Goal: Information Seeking & Learning: Compare options

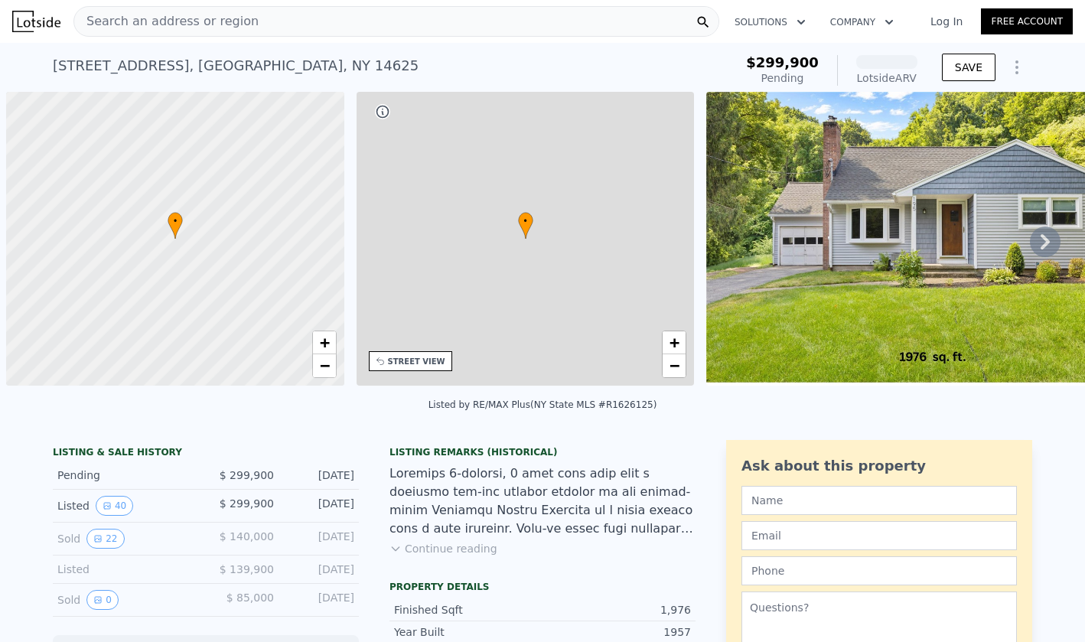
scroll to position [0, 6]
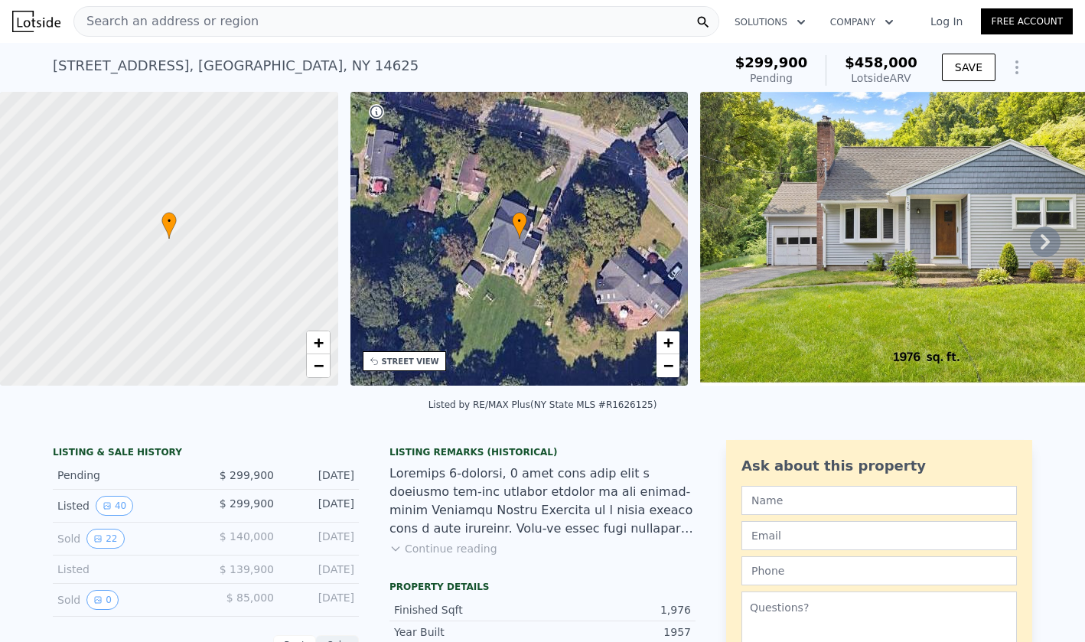
click at [429, 546] on button "Continue reading" at bounding box center [443, 548] width 108 height 15
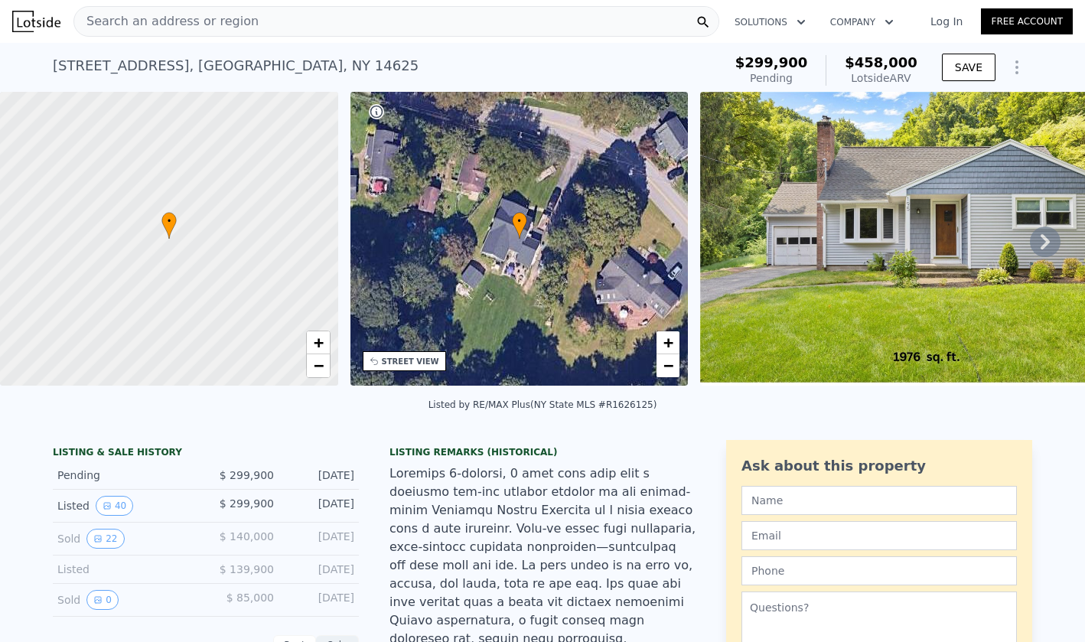
scroll to position [0, 0]
click at [1054, 245] on icon at bounding box center [1045, 242] width 31 height 31
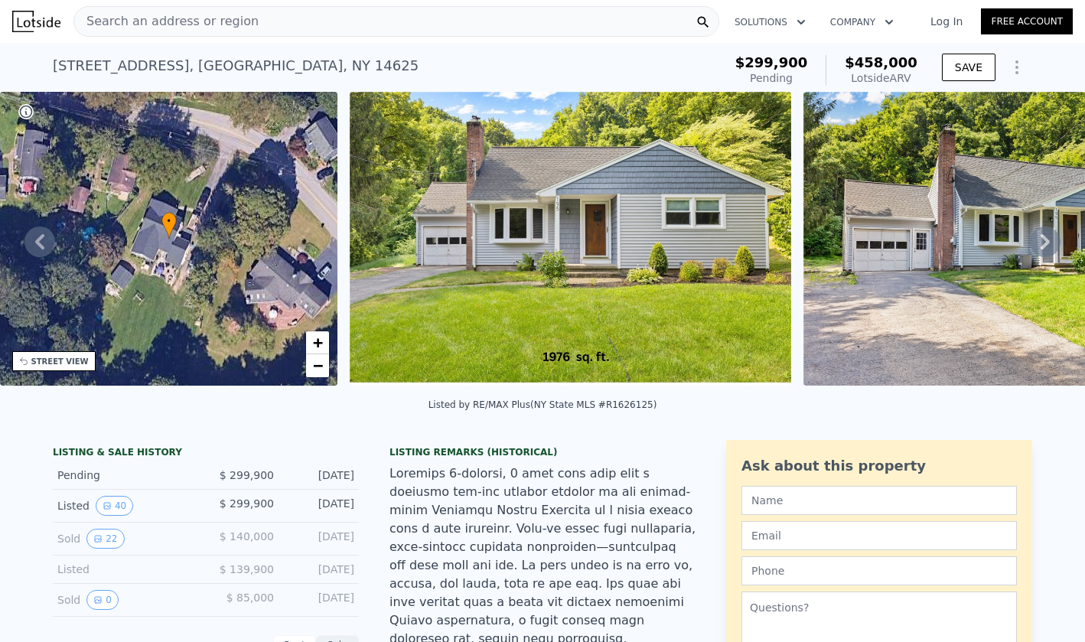
click at [1053, 243] on icon at bounding box center [1045, 242] width 31 height 31
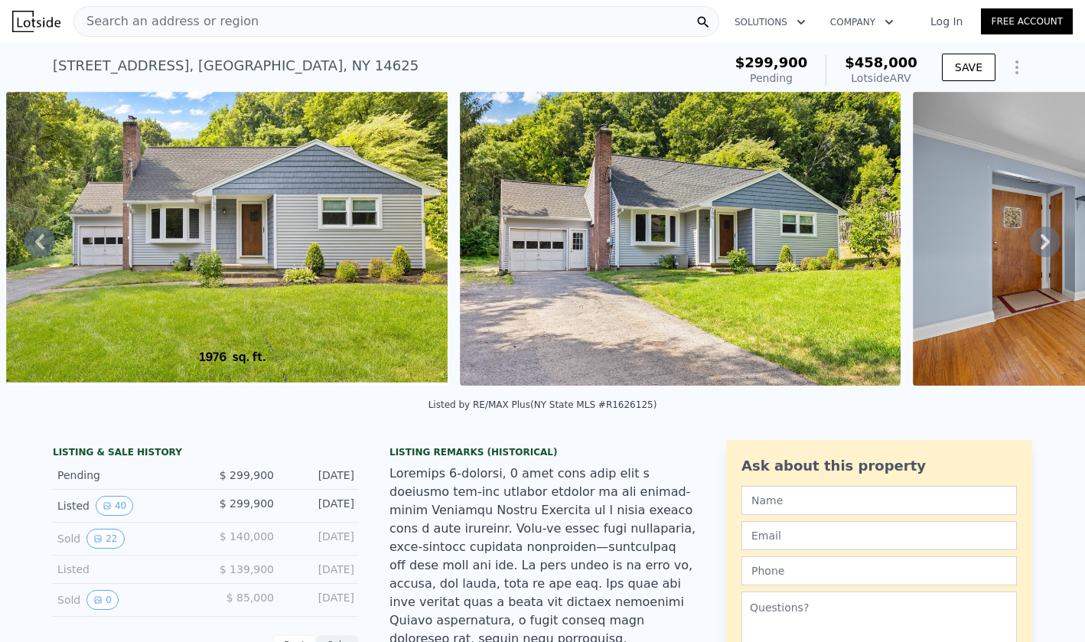
click at [1048, 243] on icon at bounding box center [1045, 242] width 31 height 31
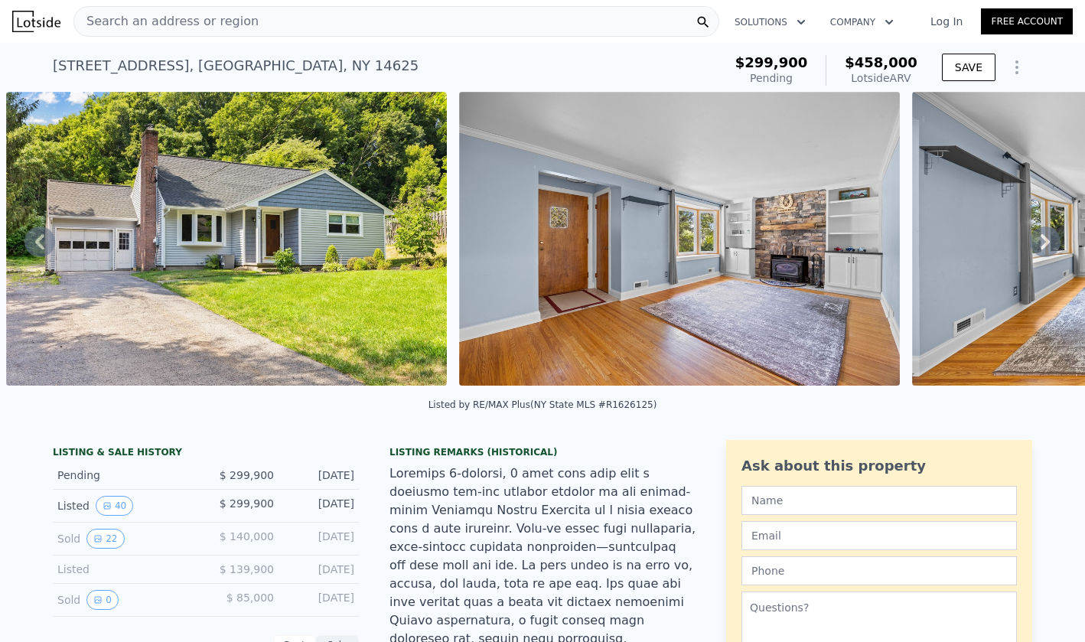
click at [1048, 243] on div "• + − • + − STREET VIEW Loading... SATELLITE VIEW" at bounding box center [542, 241] width 1085 height 299
click at [1048, 243] on icon at bounding box center [1045, 242] width 31 height 31
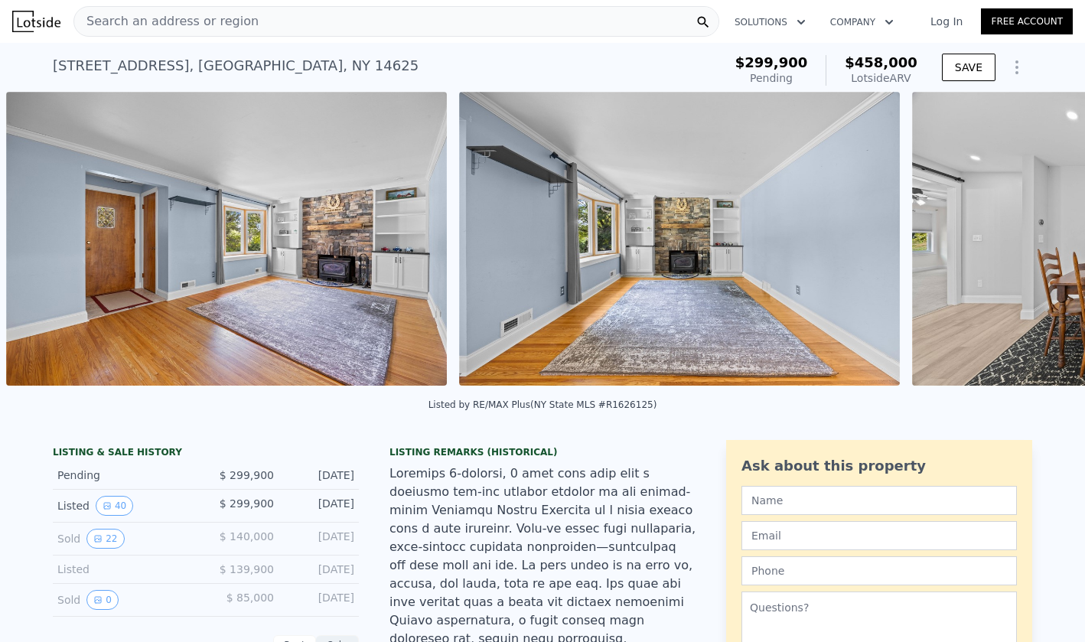
click at [1048, 243] on div "• + − • + − STREET VIEW Loading... SATELLITE VIEW" at bounding box center [542, 241] width 1085 height 299
click at [1048, 243] on icon at bounding box center [1045, 242] width 31 height 31
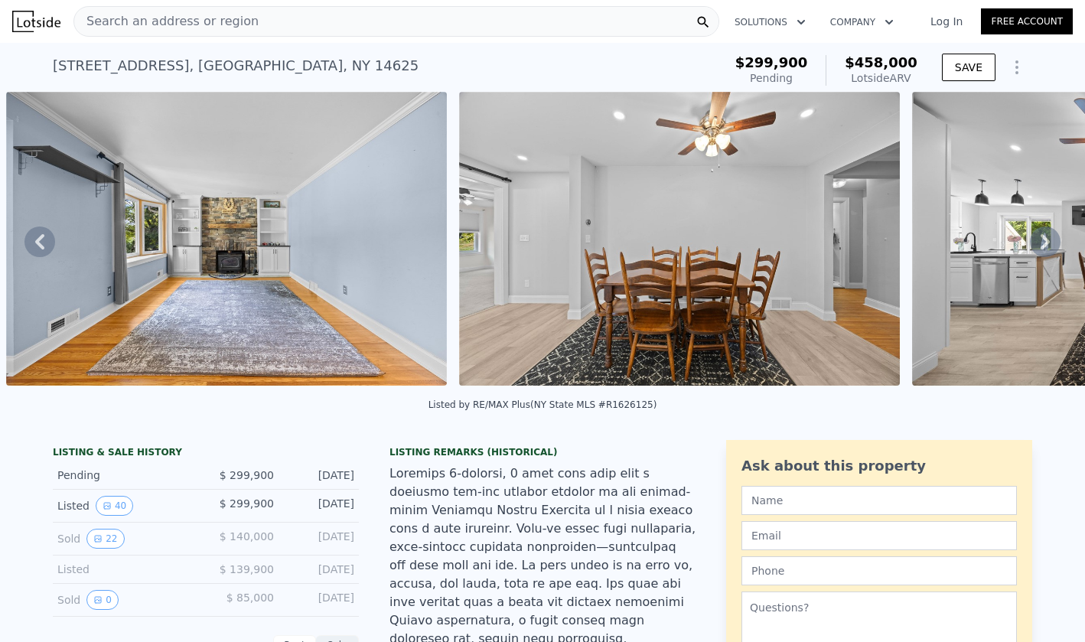
click at [1048, 243] on icon at bounding box center [1045, 242] width 31 height 31
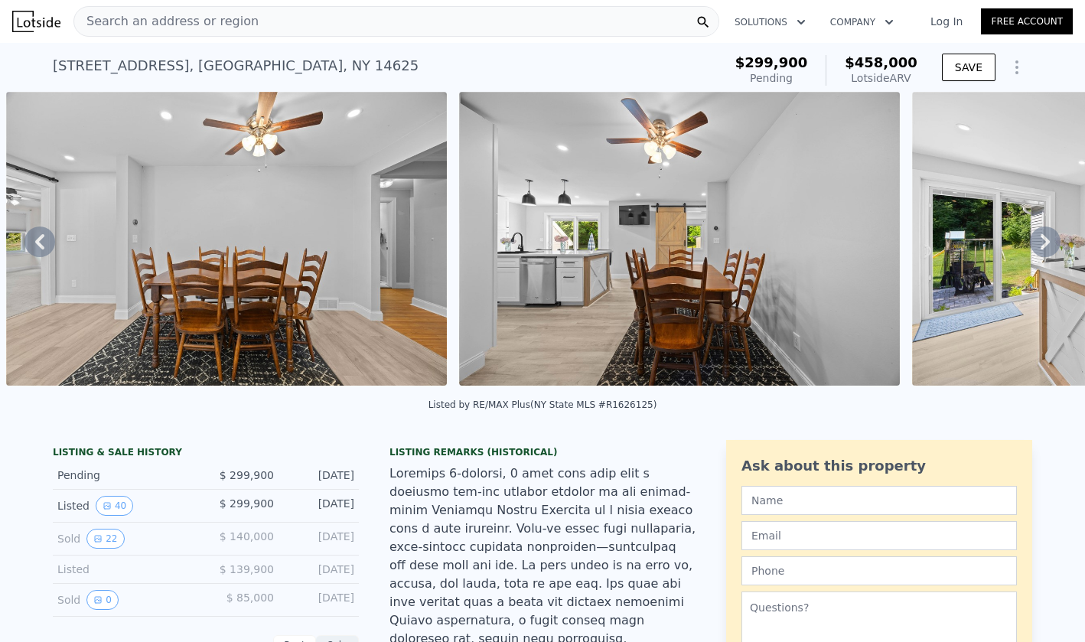
click at [1048, 243] on icon at bounding box center [1045, 242] width 31 height 31
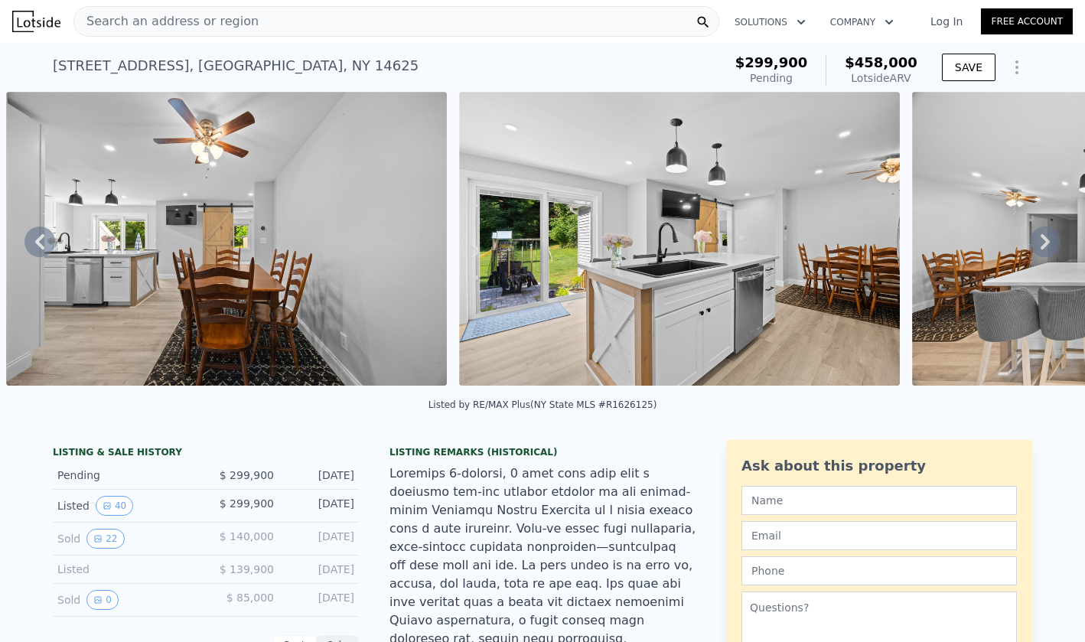
click at [1048, 243] on icon at bounding box center [1045, 242] width 31 height 31
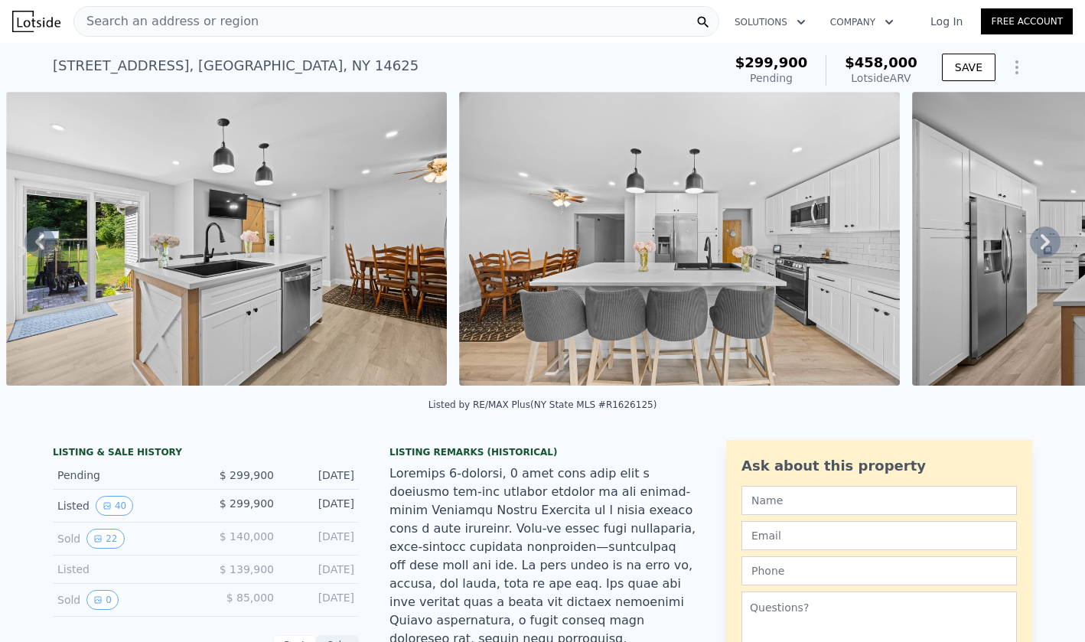
click at [1048, 243] on icon at bounding box center [1045, 242] width 31 height 31
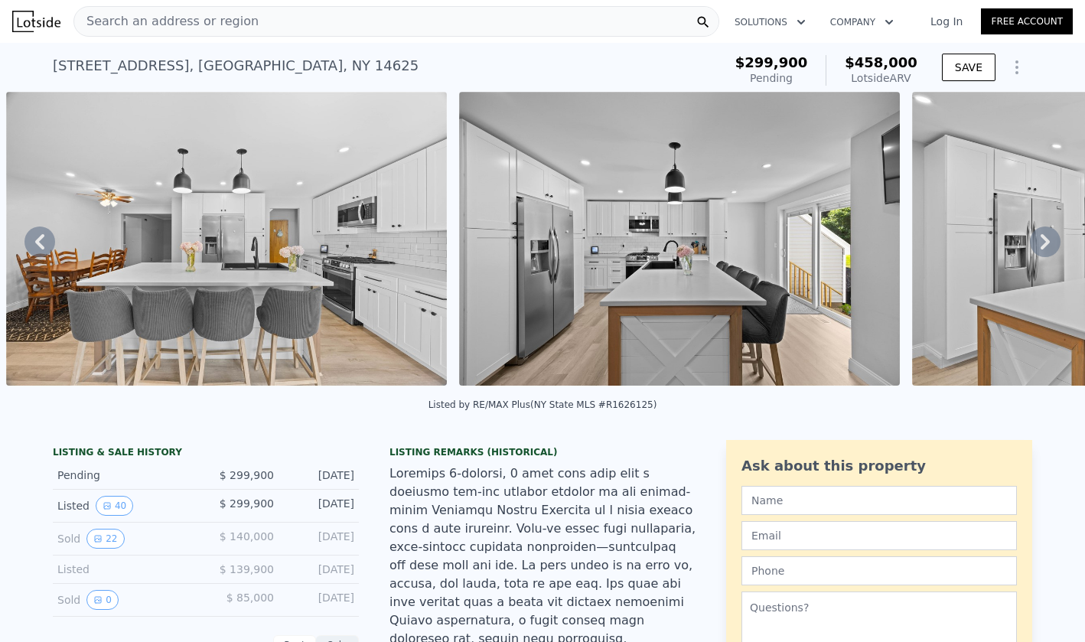
click at [1048, 243] on icon at bounding box center [1045, 242] width 31 height 31
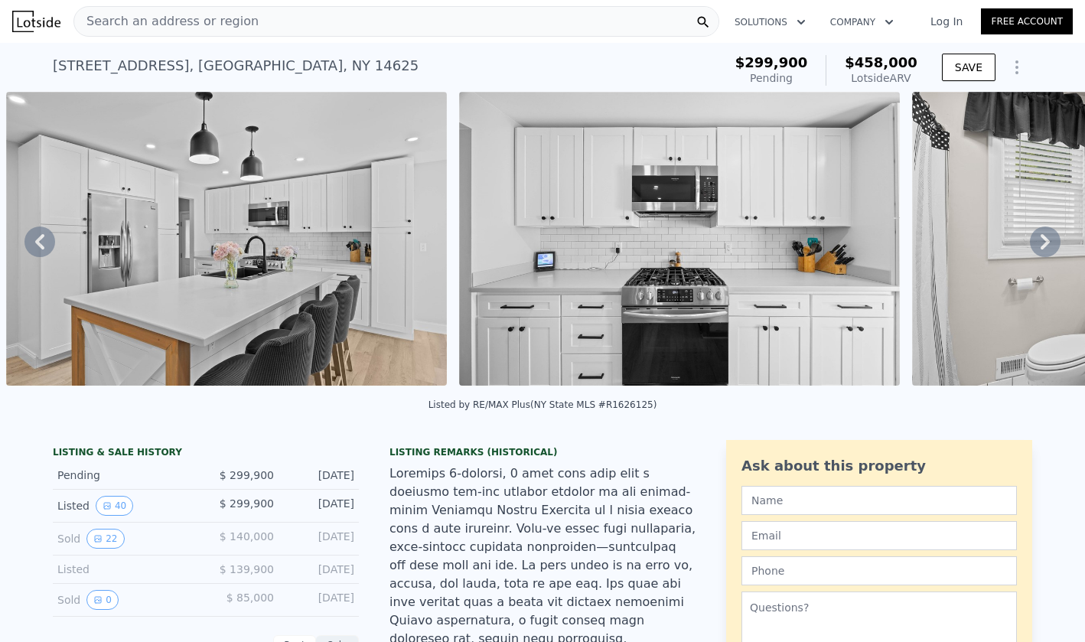
click at [1048, 243] on icon at bounding box center [1045, 242] width 31 height 31
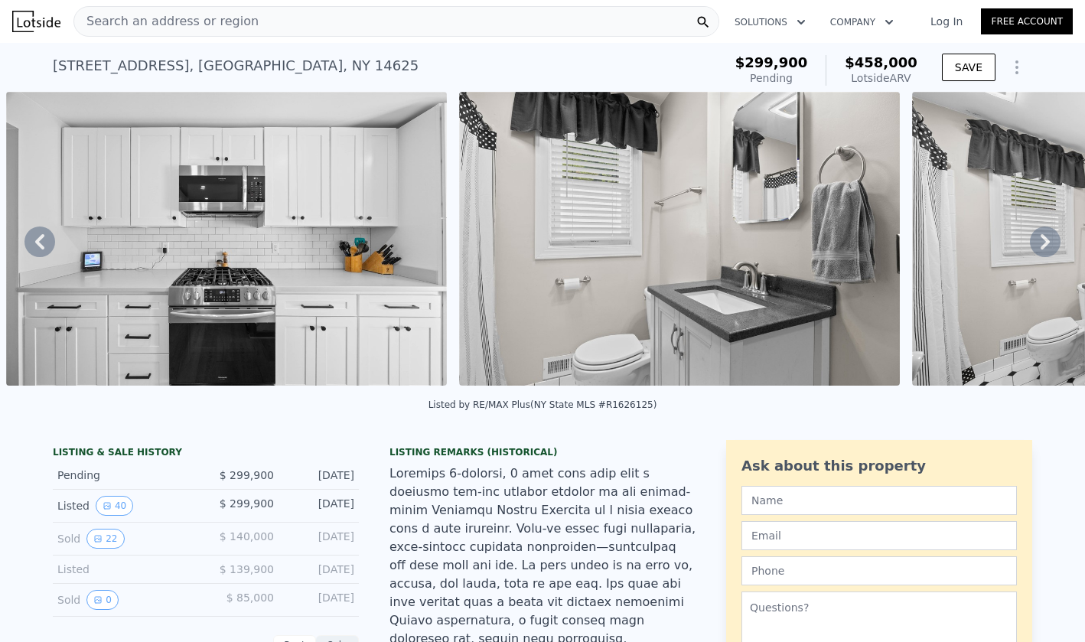
click at [1048, 243] on icon at bounding box center [1045, 242] width 31 height 31
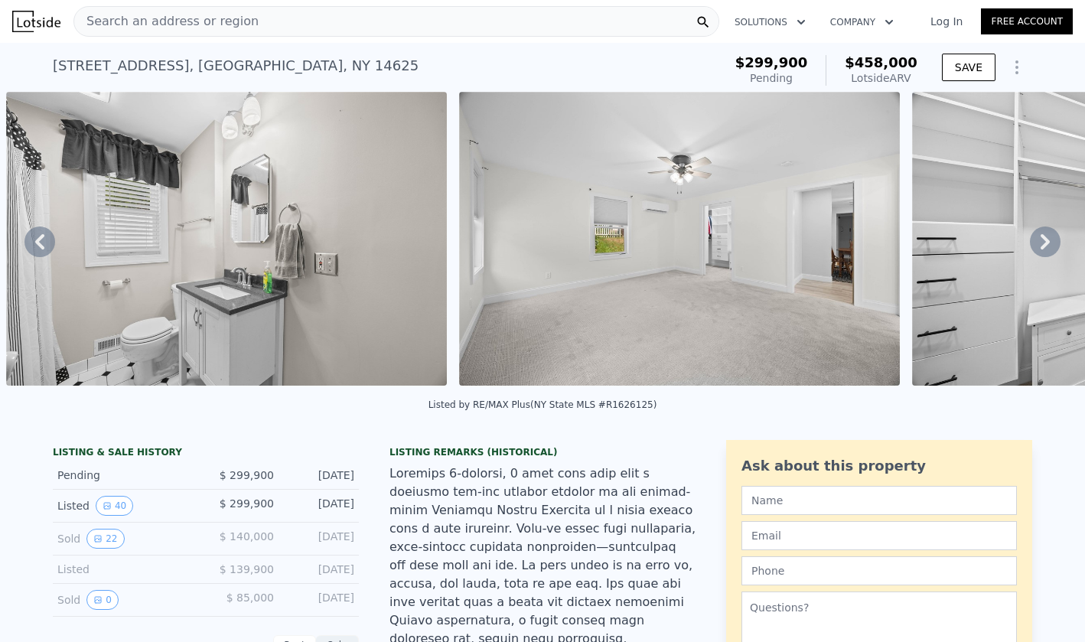
click at [1048, 243] on icon at bounding box center [1045, 242] width 31 height 31
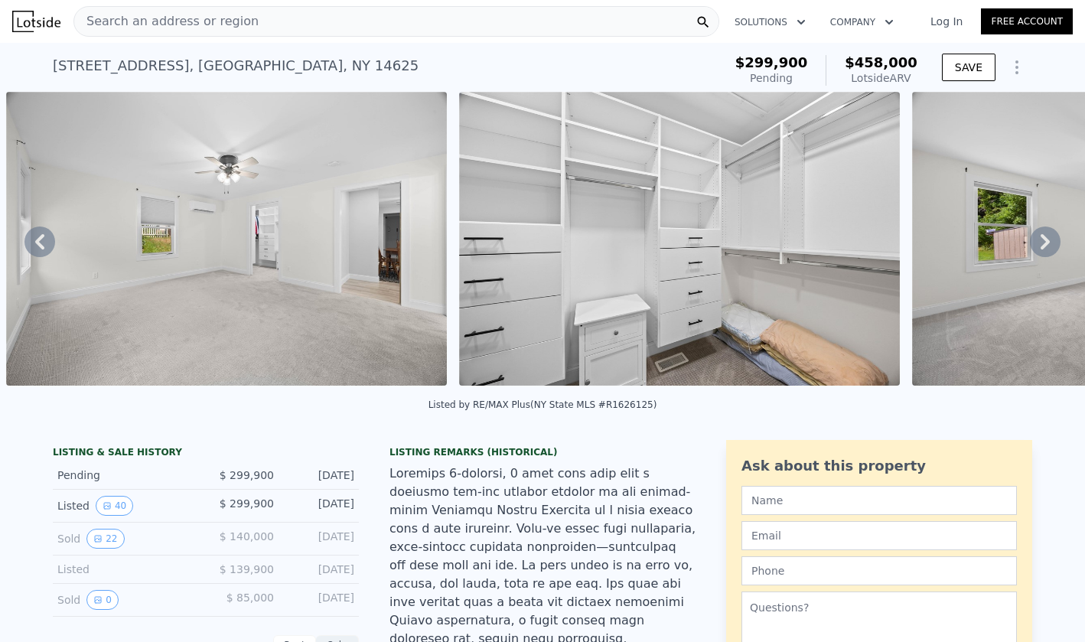
click at [1048, 243] on icon at bounding box center [1045, 242] width 31 height 31
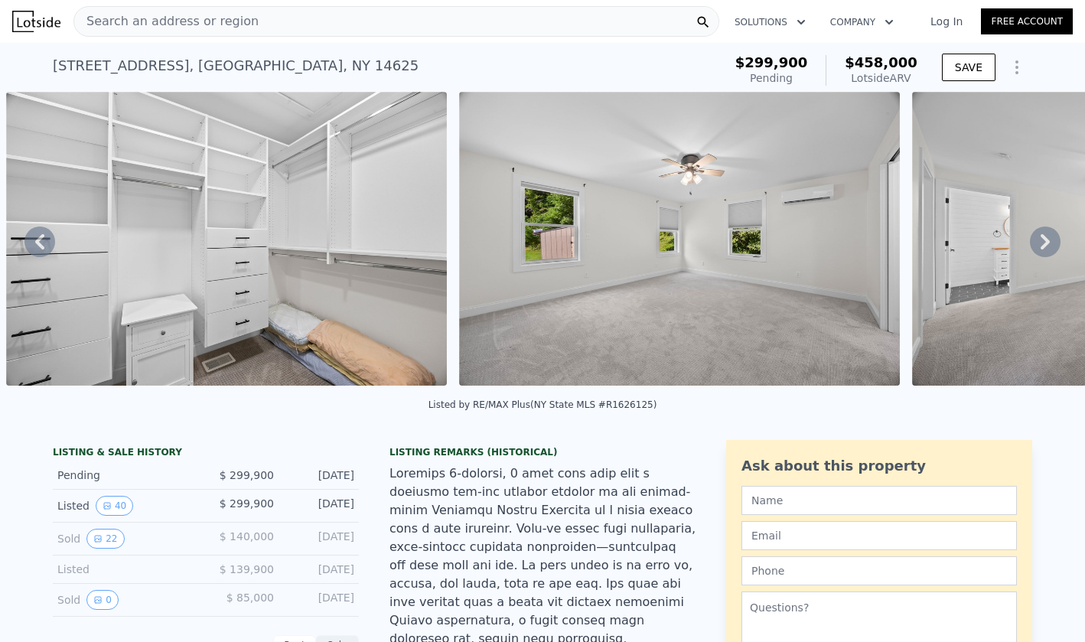
click at [1048, 243] on icon at bounding box center [1045, 242] width 31 height 31
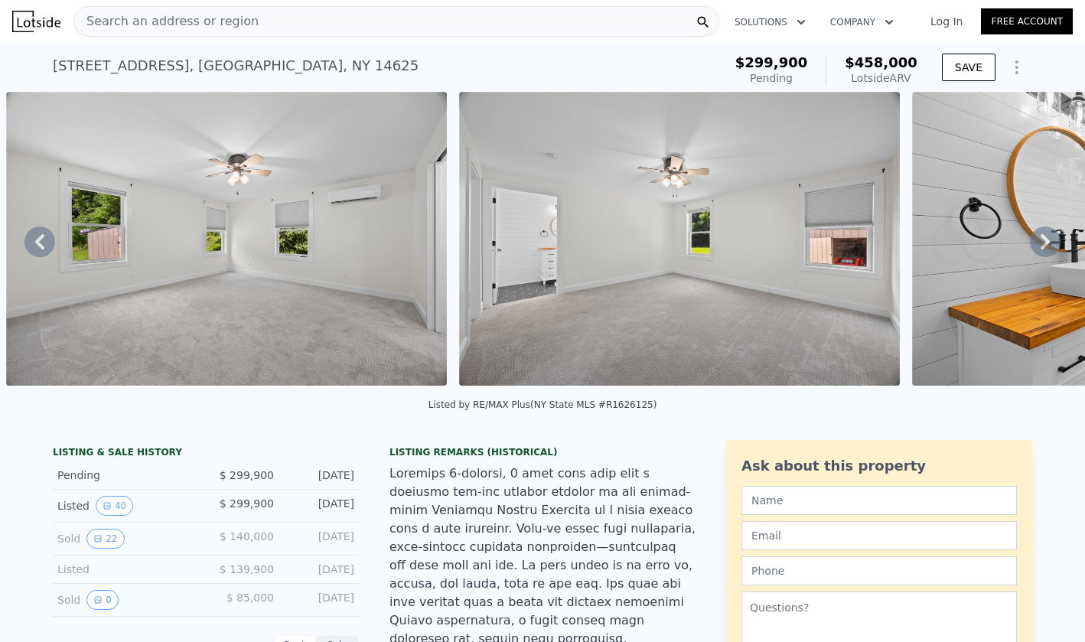
click at [1048, 243] on div "• + − • + − STREET VIEW Loading... SATELLITE VIEW" at bounding box center [542, 241] width 1085 height 299
click at [1048, 243] on icon at bounding box center [1045, 242] width 31 height 31
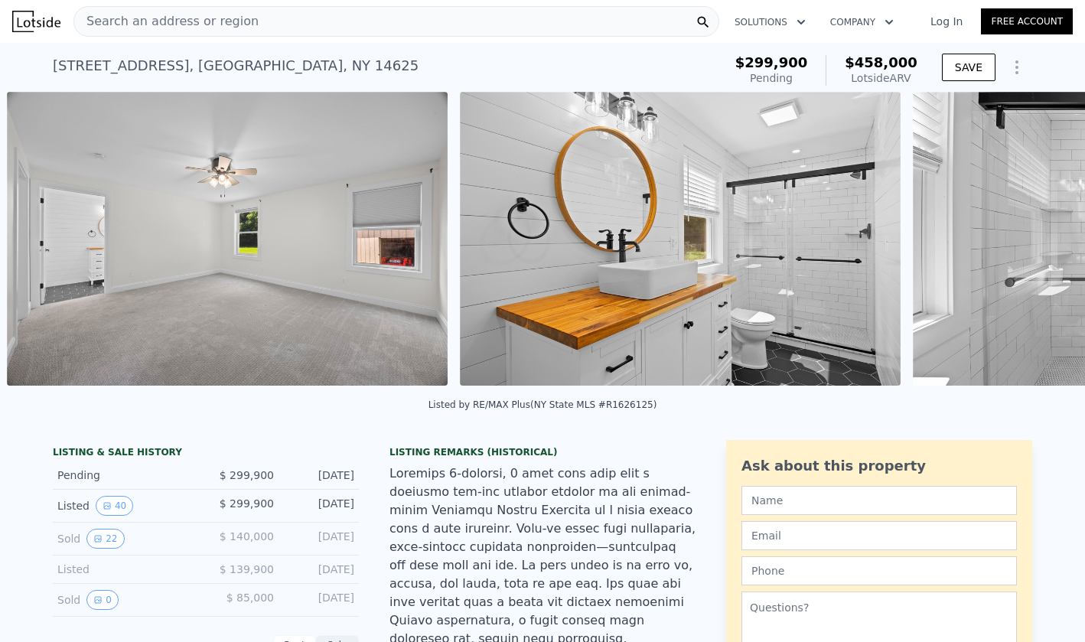
scroll to position [0, 7949]
click at [1048, 243] on icon at bounding box center [1045, 242] width 31 height 31
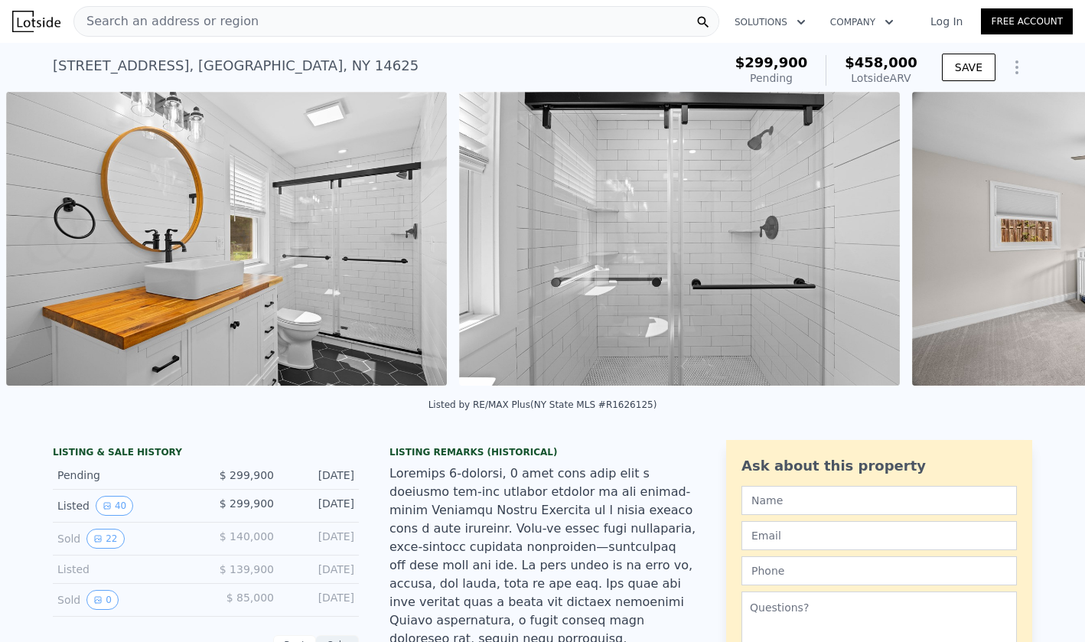
click at [1048, 243] on div "• + − • + − STREET VIEW Loading... SATELLITE VIEW" at bounding box center [542, 241] width 1085 height 299
click at [1048, 243] on icon at bounding box center [1045, 242] width 31 height 31
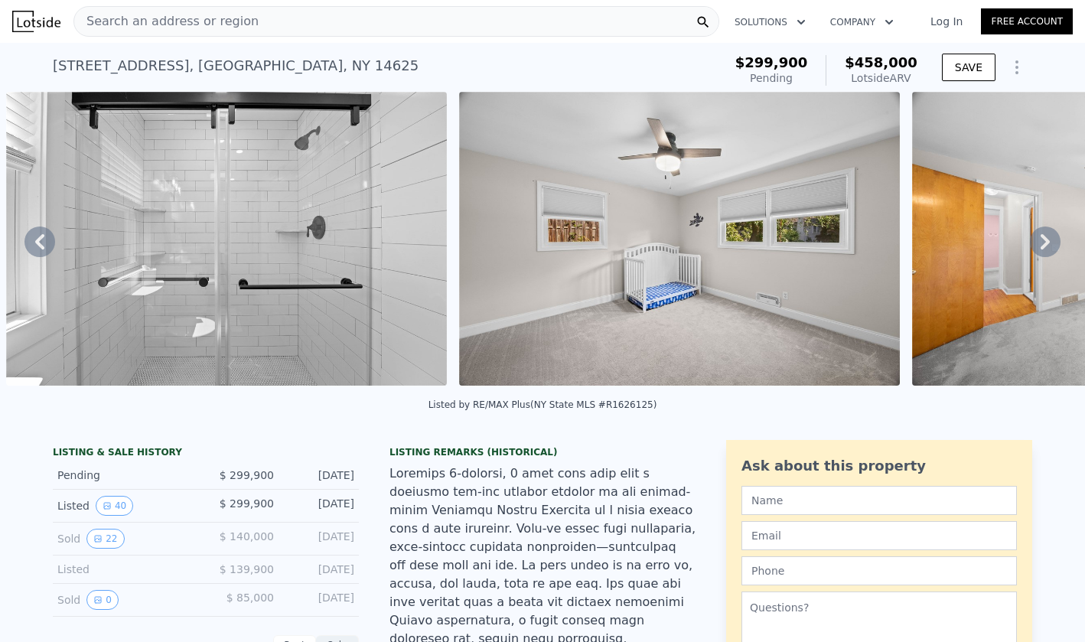
click at [1048, 243] on icon at bounding box center [1045, 242] width 31 height 31
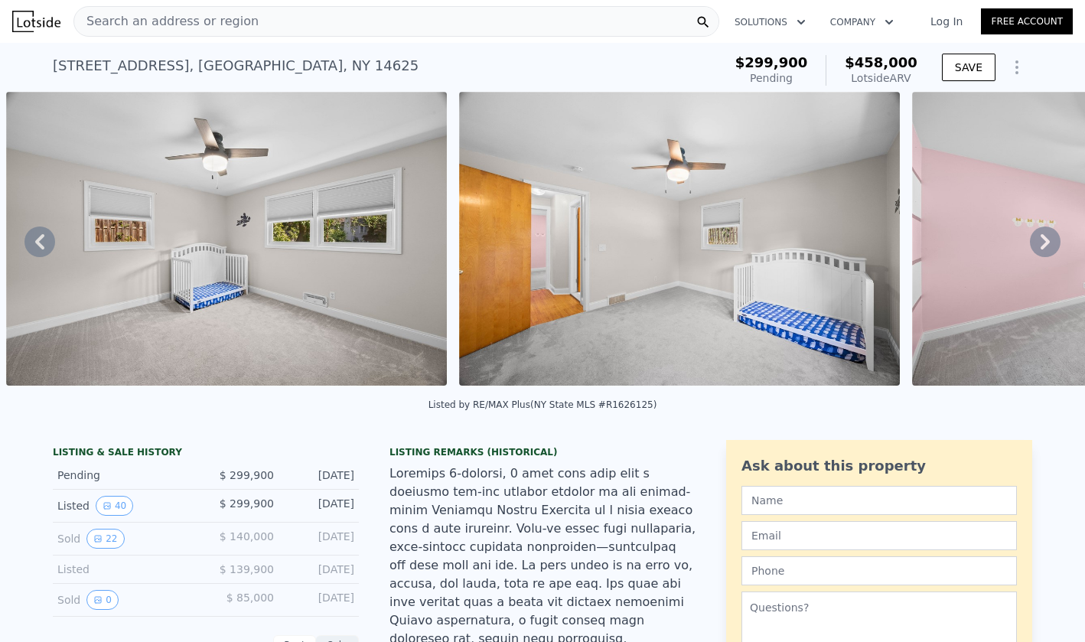
click at [1048, 243] on icon at bounding box center [1045, 242] width 31 height 31
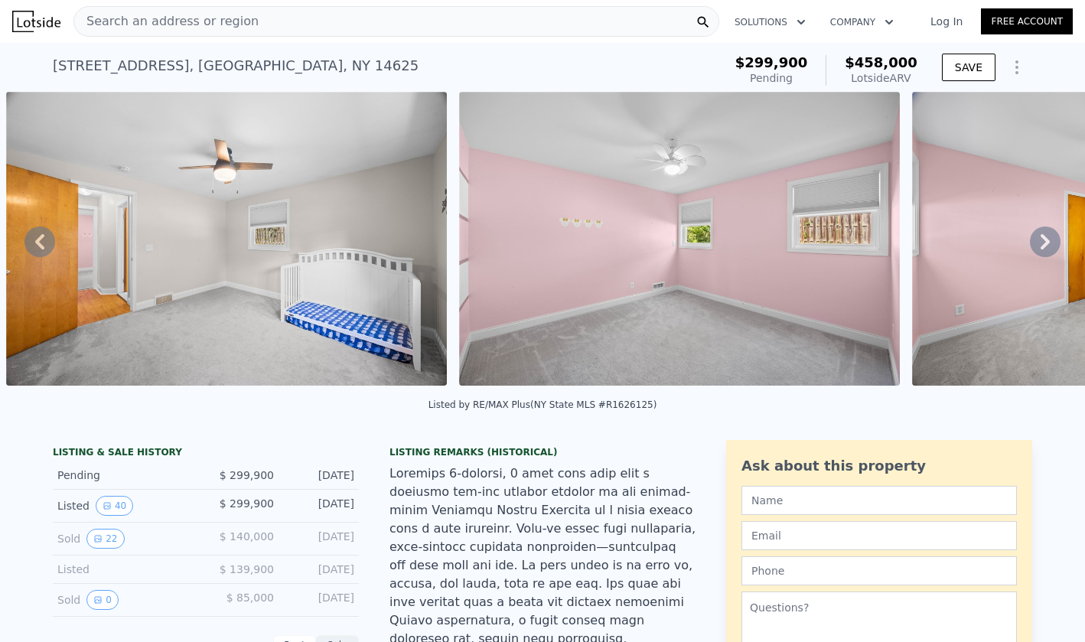
click at [1048, 243] on icon at bounding box center [1045, 242] width 31 height 31
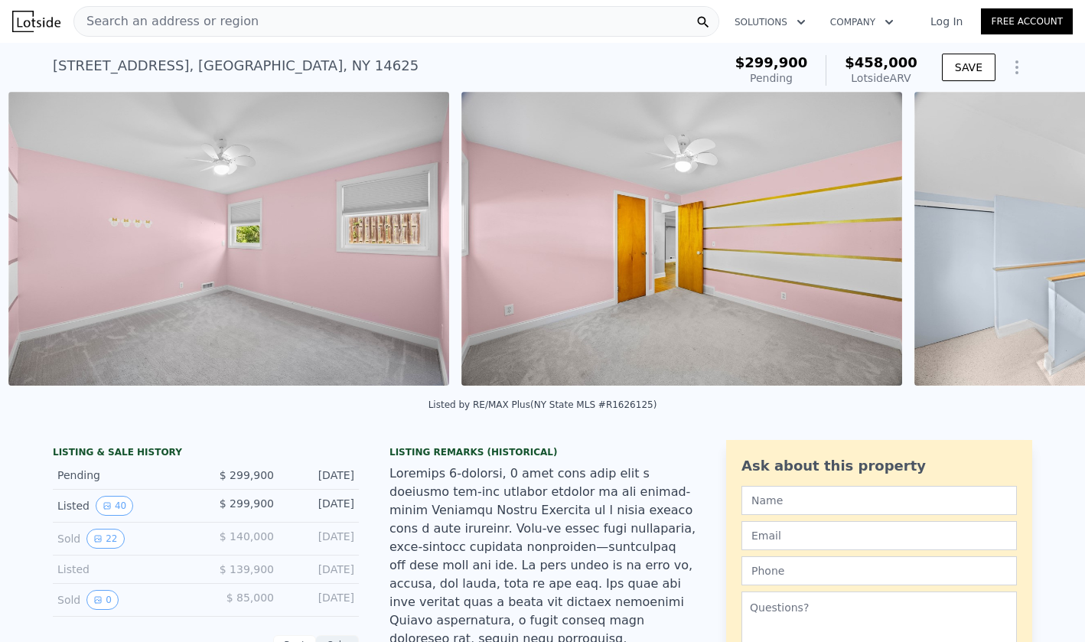
scroll to position [0, 10214]
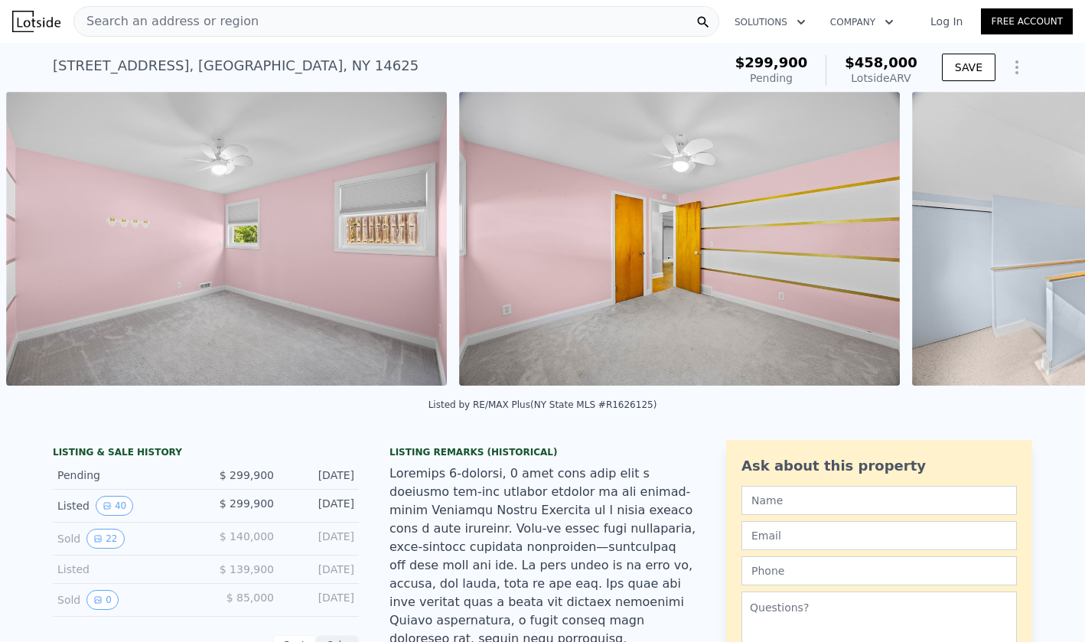
click at [1048, 243] on div "• + − • + − STREET VIEW Loading... SATELLITE VIEW" at bounding box center [542, 241] width 1085 height 299
click at [1048, 243] on icon at bounding box center [1045, 242] width 31 height 31
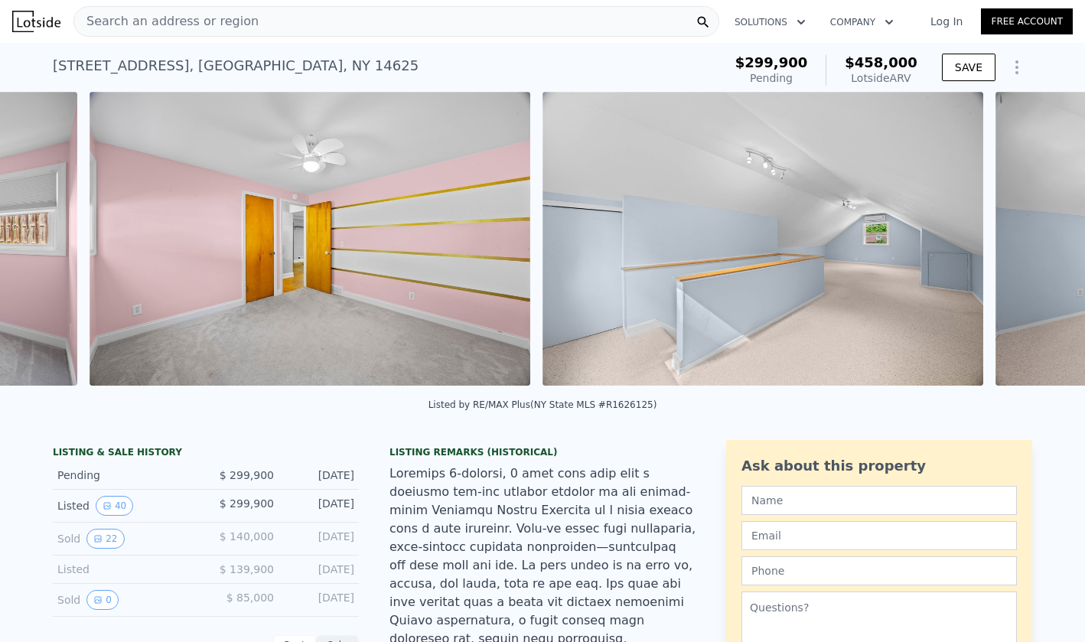
scroll to position [0, 10667]
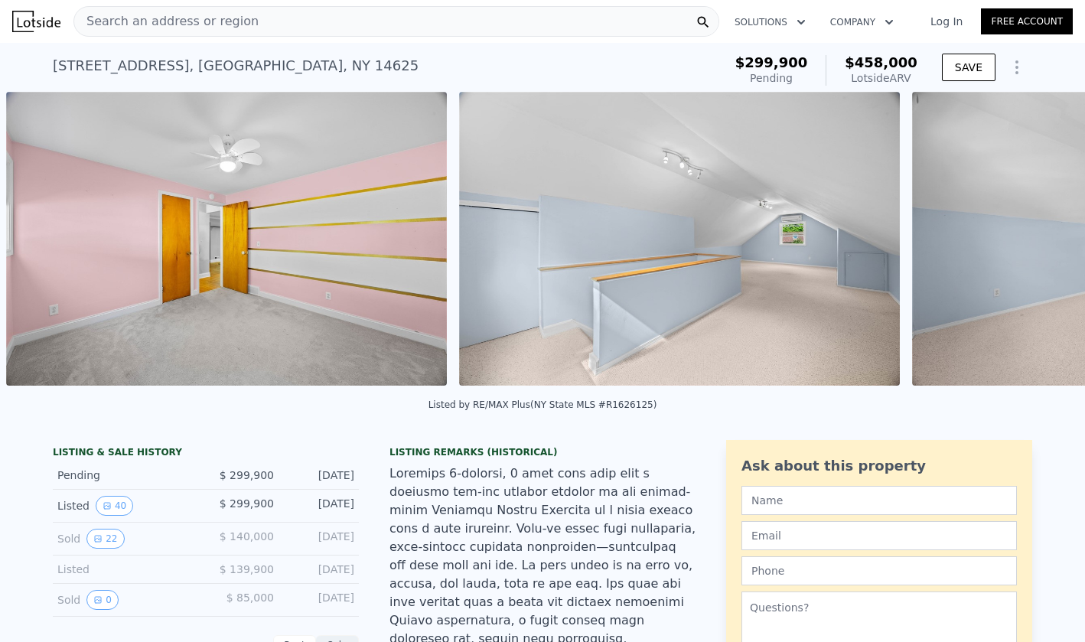
click at [1048, 243] on div "• + − • + − STREET VIEW Loading... SATELLITE VIEW" at bounding box center [542, 241] width 1085 height 299
click at [1048, 243] on icon at bounding box center [1045, 242] width 31 height 31
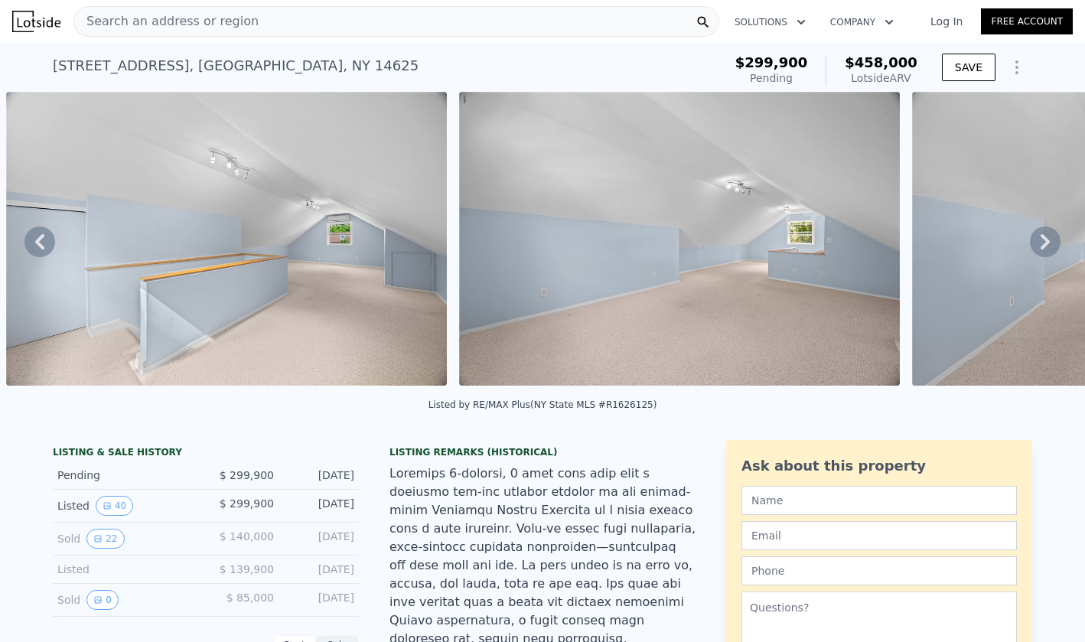
click at [1048, 243] on icon at bounding box center [1045, 242] width 31 height 31
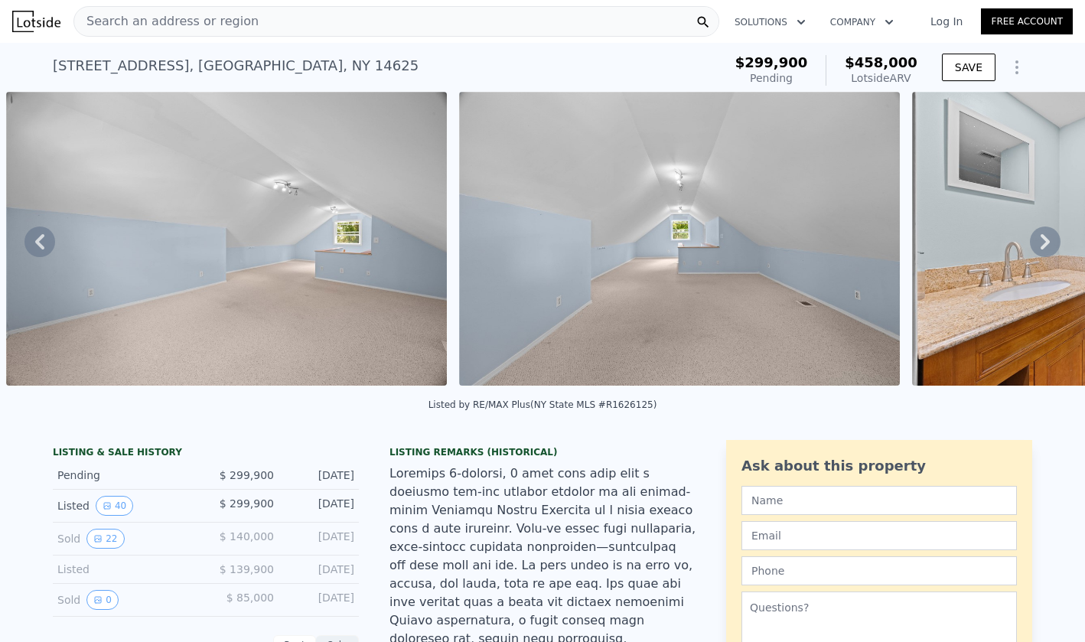
click at [1048, 243] on icon at bounding box center [1045, 242] width 31 height 31
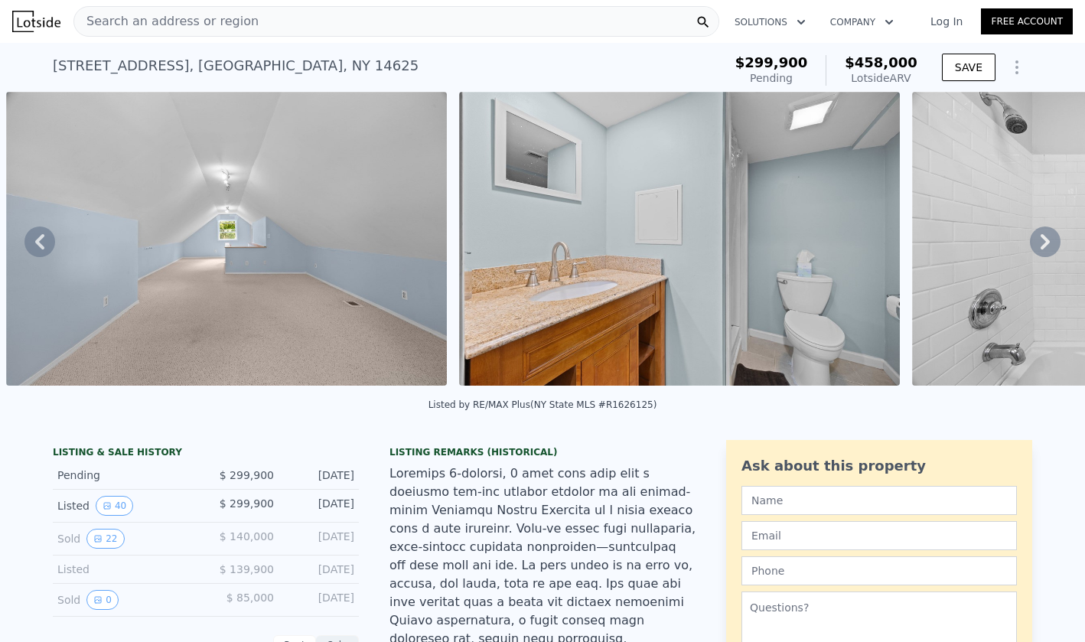
click at [1048, 243] on icon at bounding box center [1045, 242] width 31 height 31
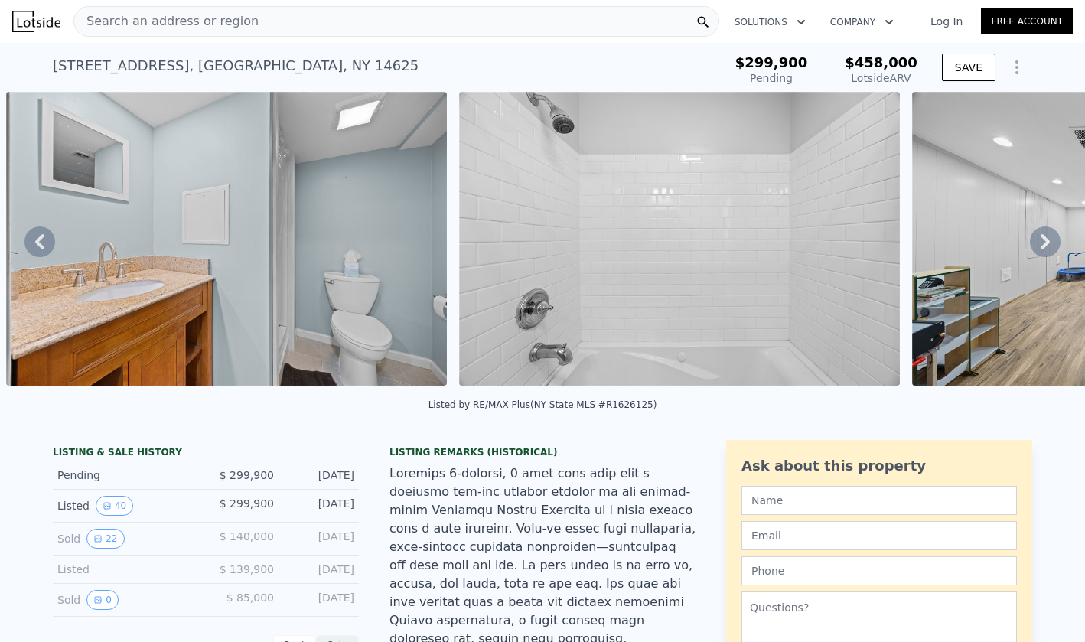
click at [1048, 243] on icon at bounding box center [1045, 242] width 31 height 31
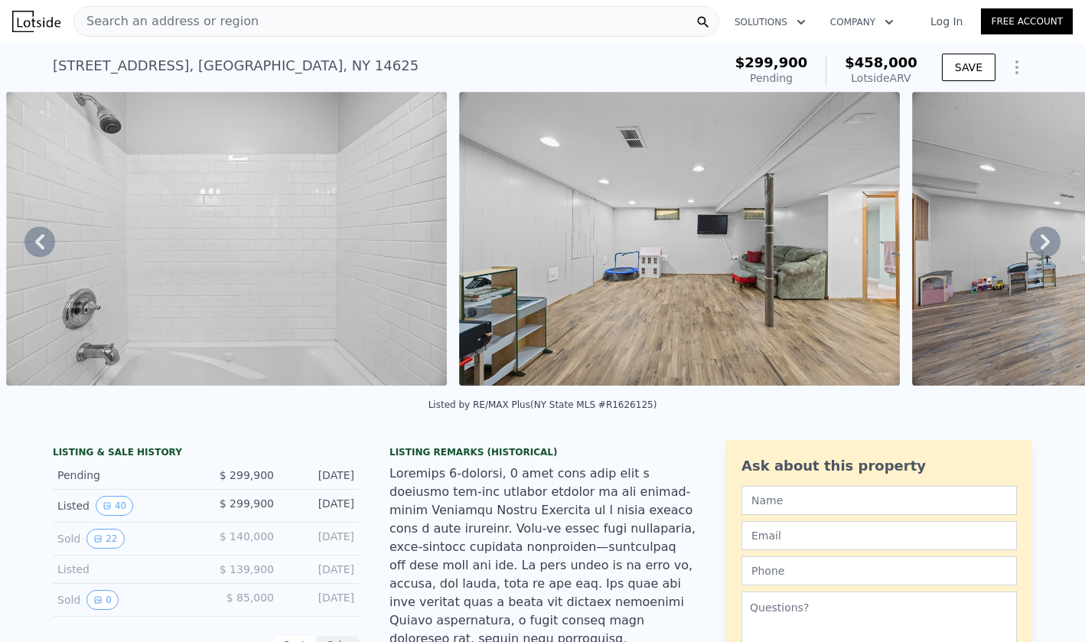
click at [1048, 243] on icon at bounding box center [1045, 242] width 31 height 31
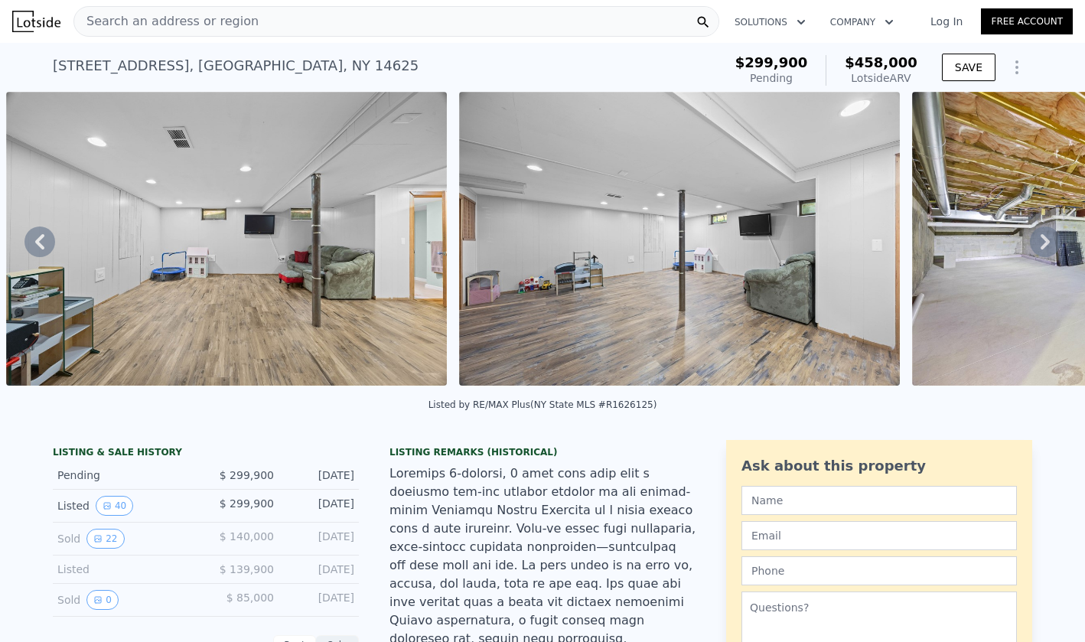
click at [1048, 243] on icon at bounding box center [1045, 242] width 31 height 31
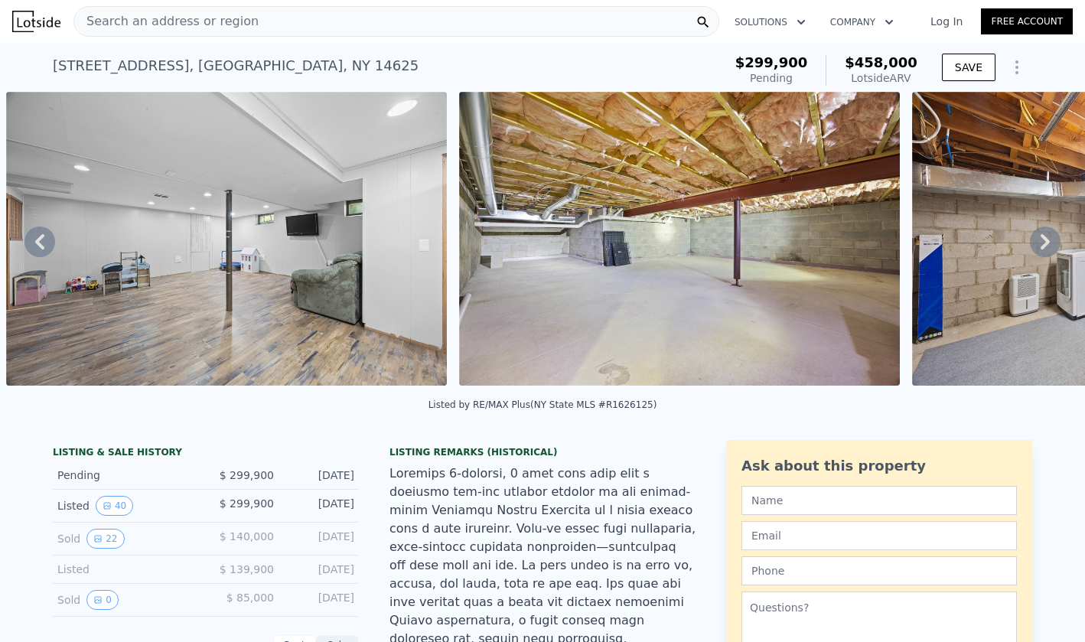
click at [1048, 243] on icon at bounding box center [1045, 241] width 9 height 15
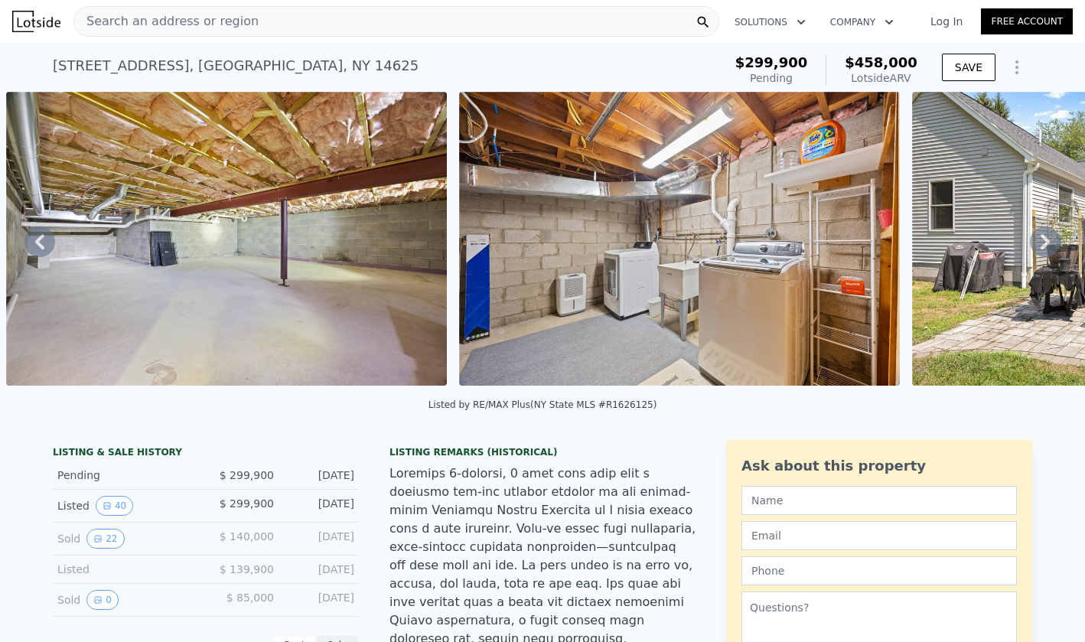
click at [1048, 243] on icon at bounding box center [1045, 241] width 9 height 15
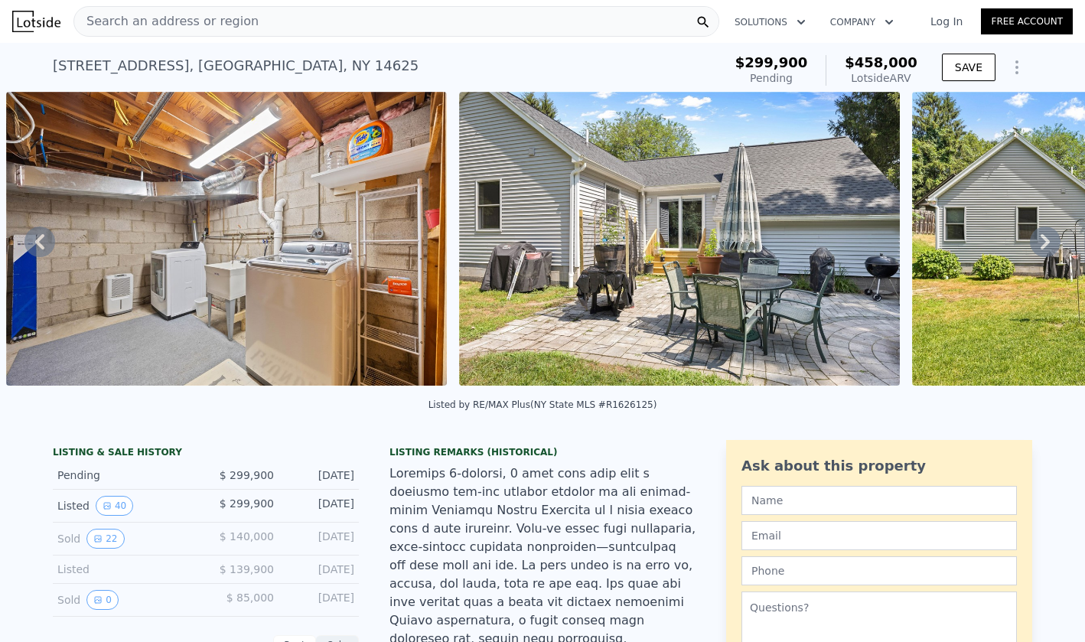
click at [1048, 243] on icon at bounding box center [1045, 241] width 9 height 15
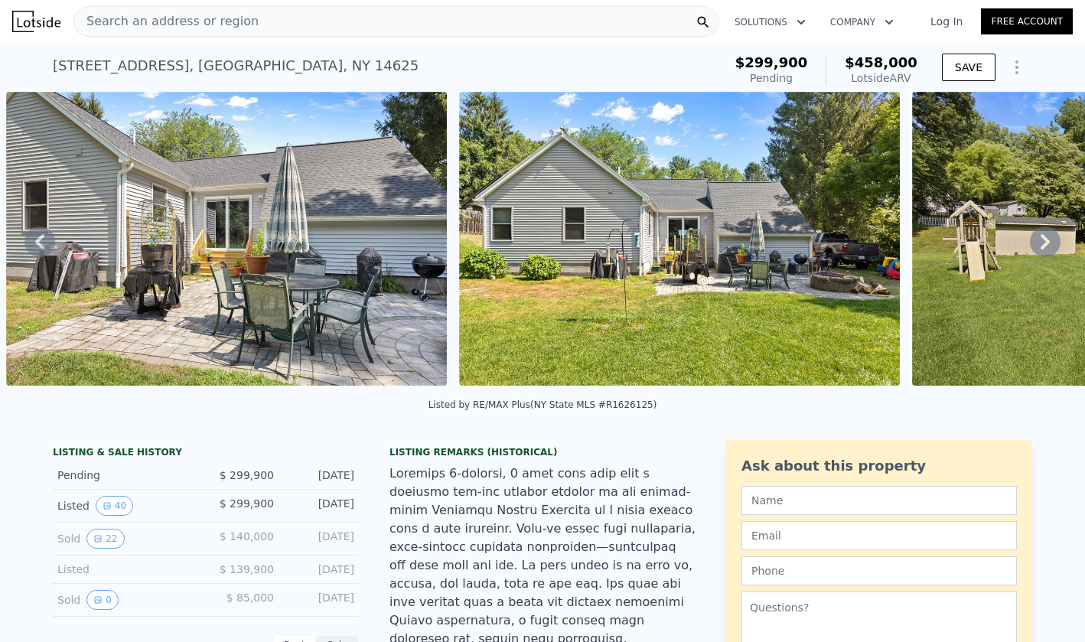
click at [1048, 243] on icon at bounding box center [1045, 241] width 9 height 15
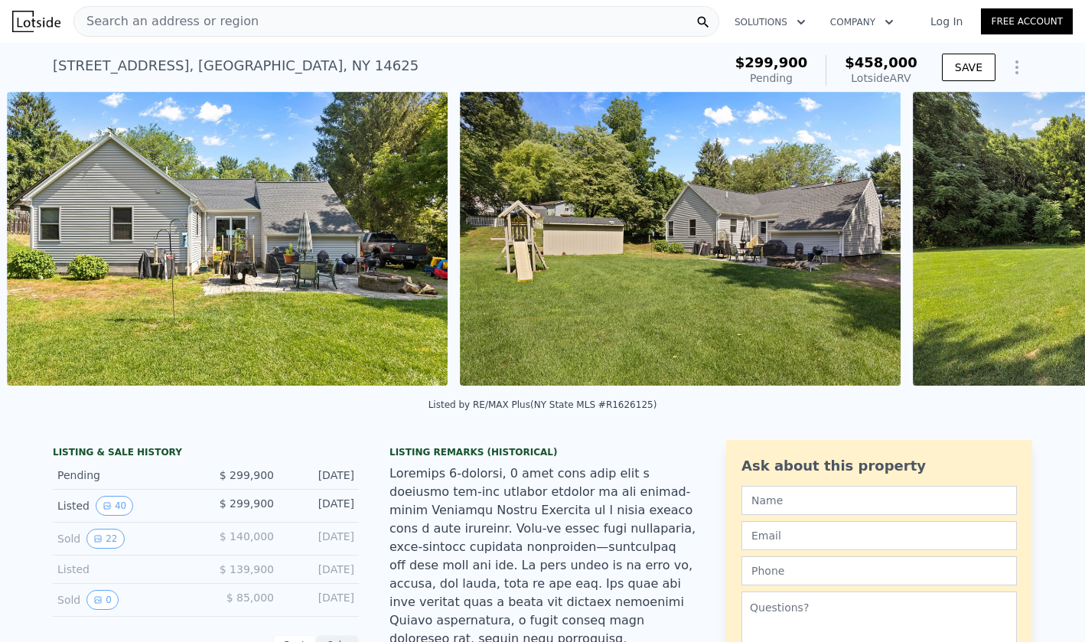
scroll to position [0, 15650]
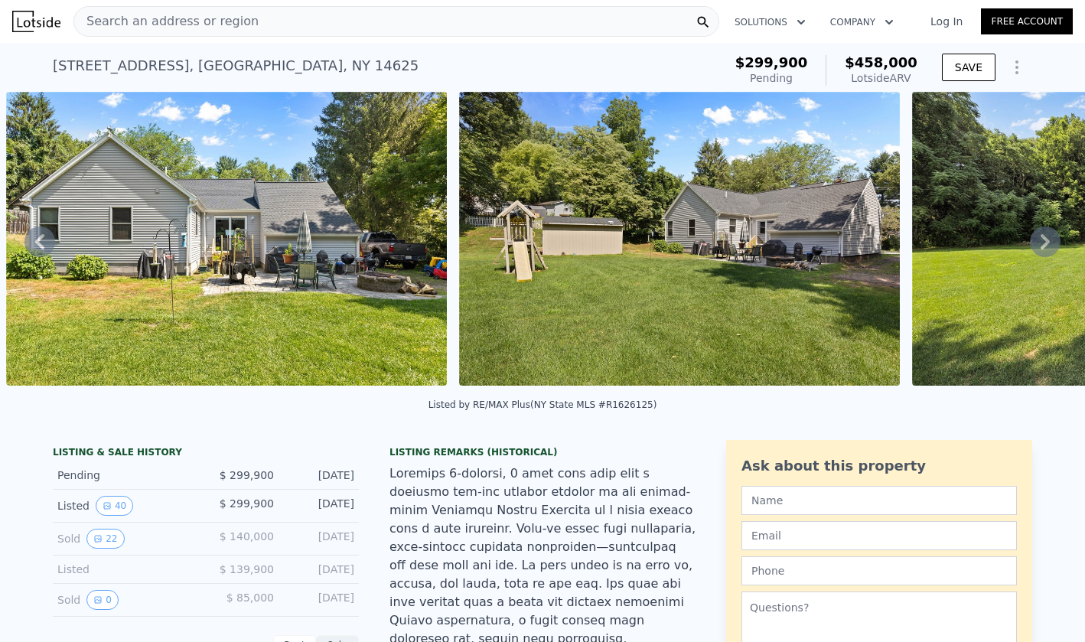
click at [1048, 243] on icon at bounding box center [1045, 241] width 9 height 15
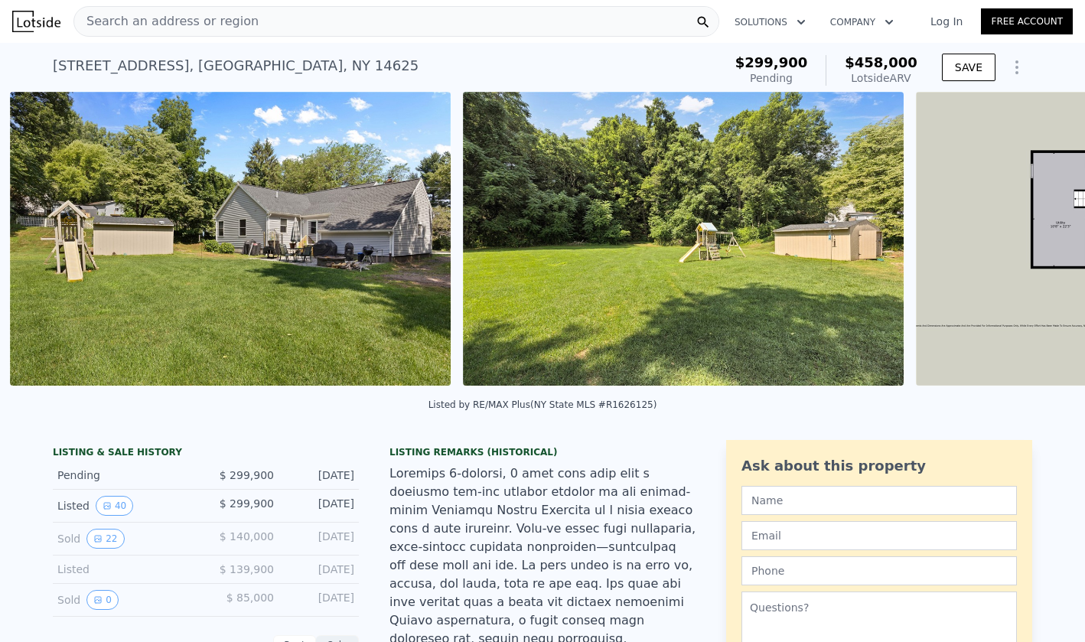
scroll to position [0, 16103]
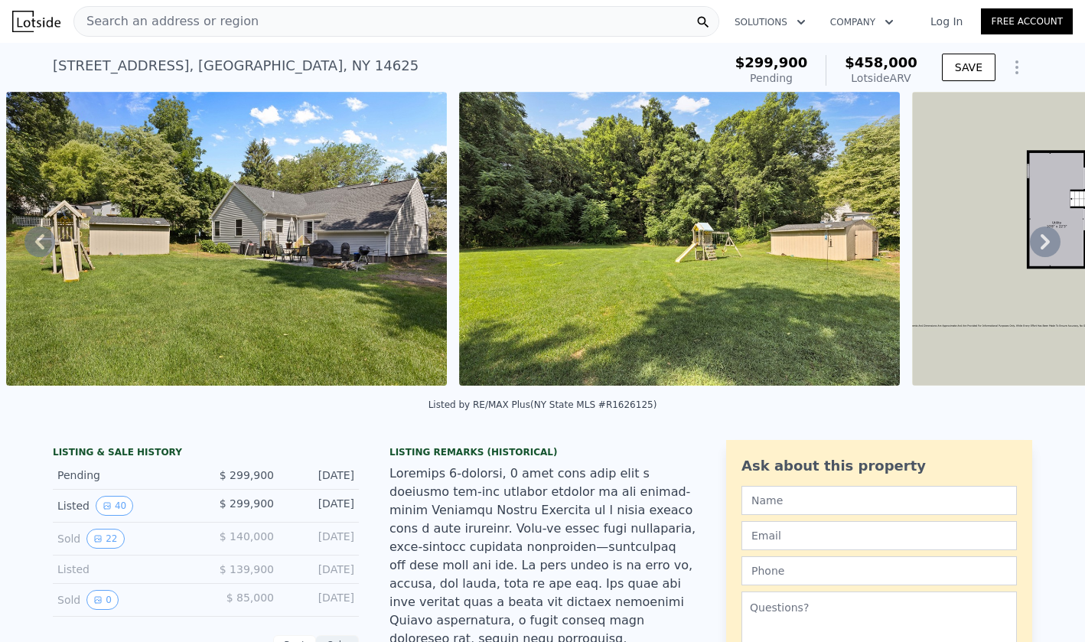
click at [1048, 243] on icon at bounding box center [1045, 241] width 9 height 15
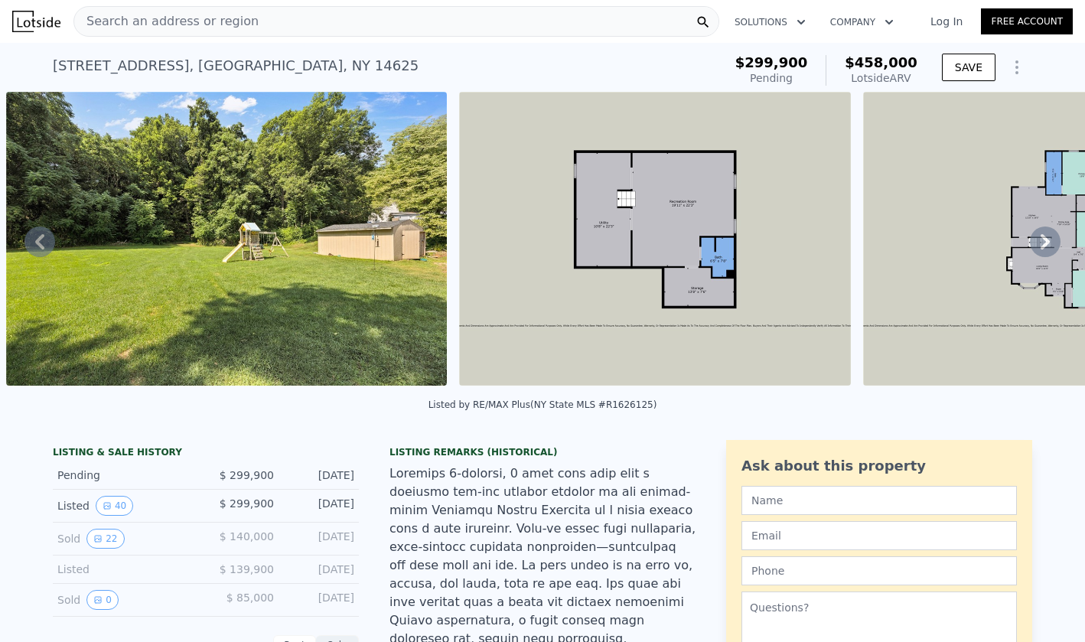
click at [1048, 243] on icon at bounding box center [1045, 241] width 9 height 15
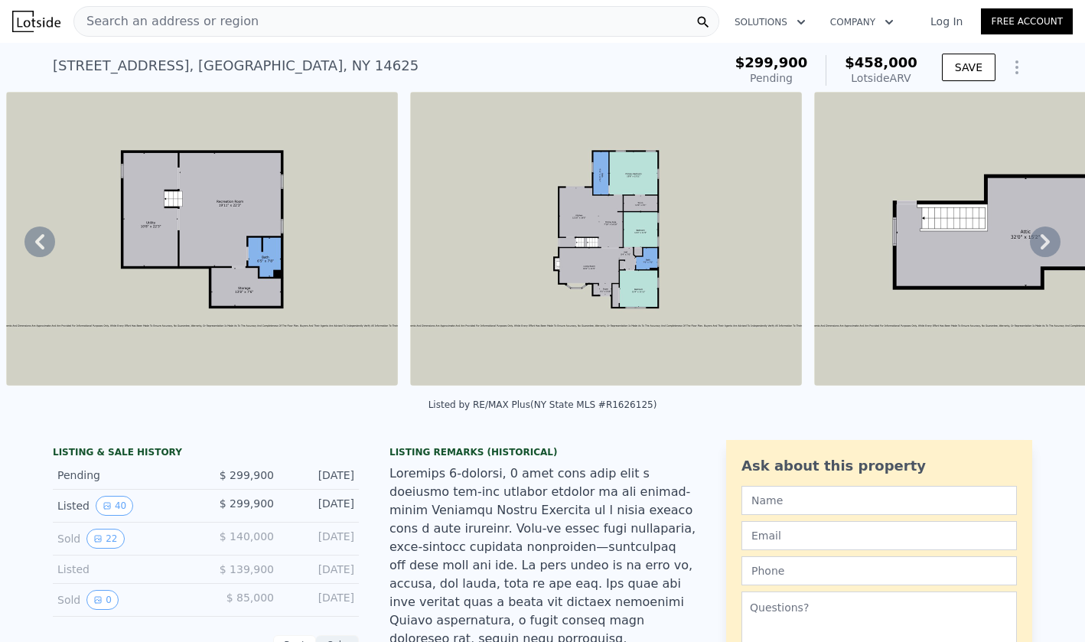
click at [1048, 243] on icon at bounding box center [1045, 241] width 9 height 15
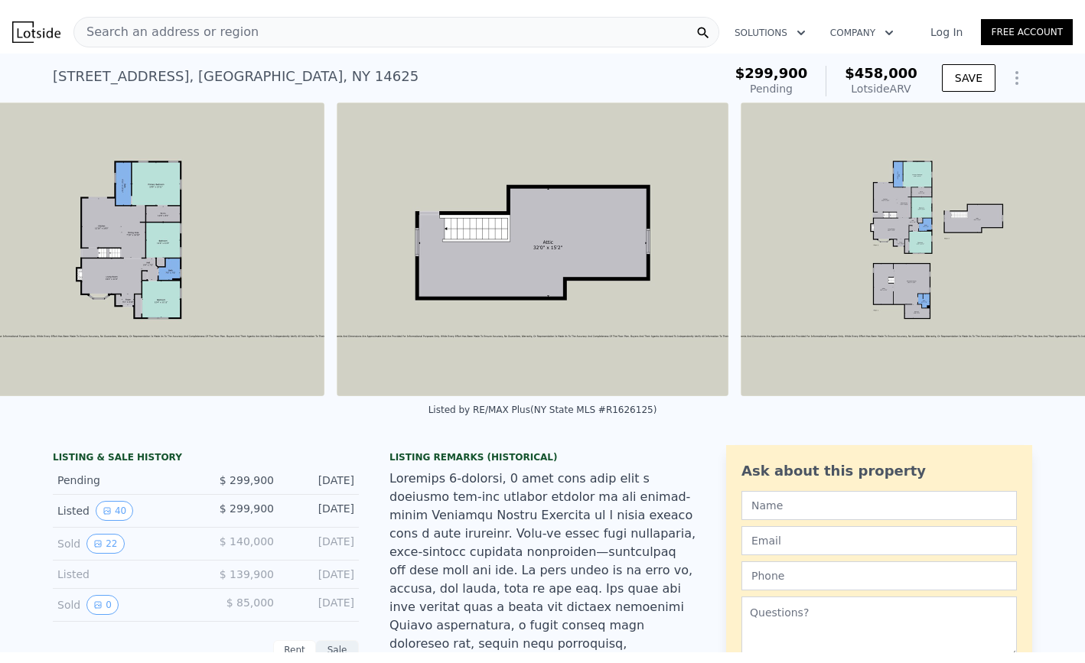
scroll to position [0, 17540]
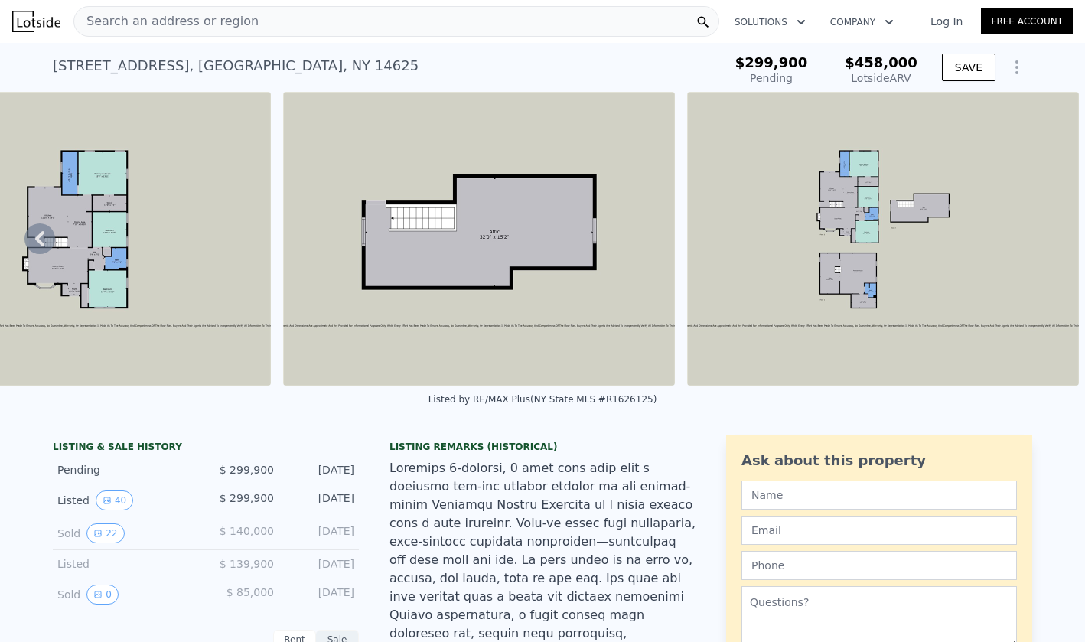
click at [44, 17] on img at bounding box center [36, 21] width 48 height 21
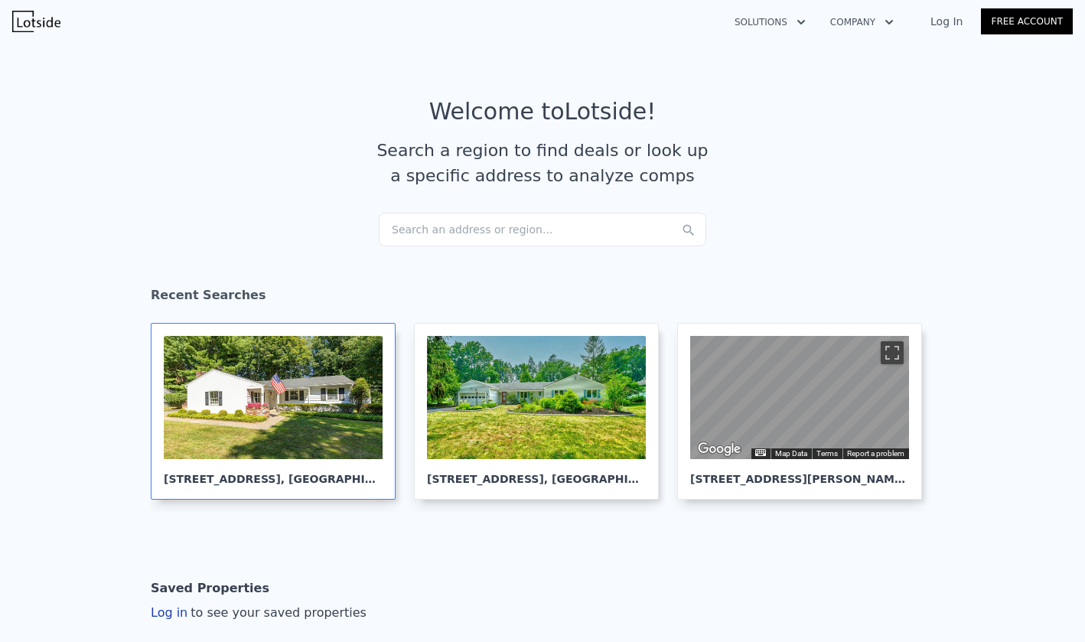
click at [290, 378] on div at bounding box center [273, 397] width 219 height 123
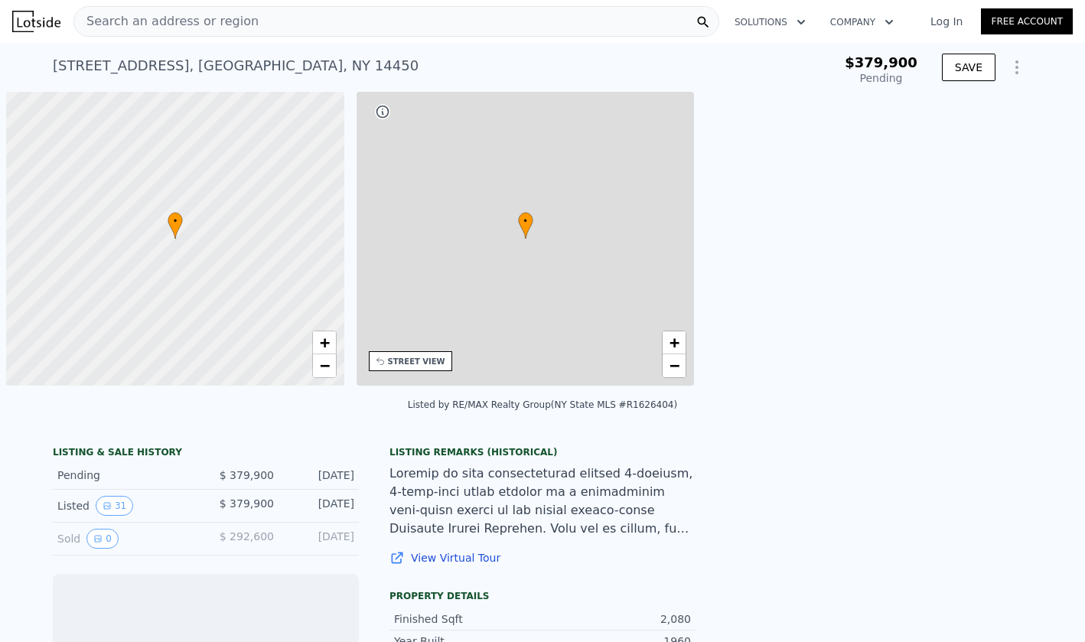
scroll to position [0, 6]
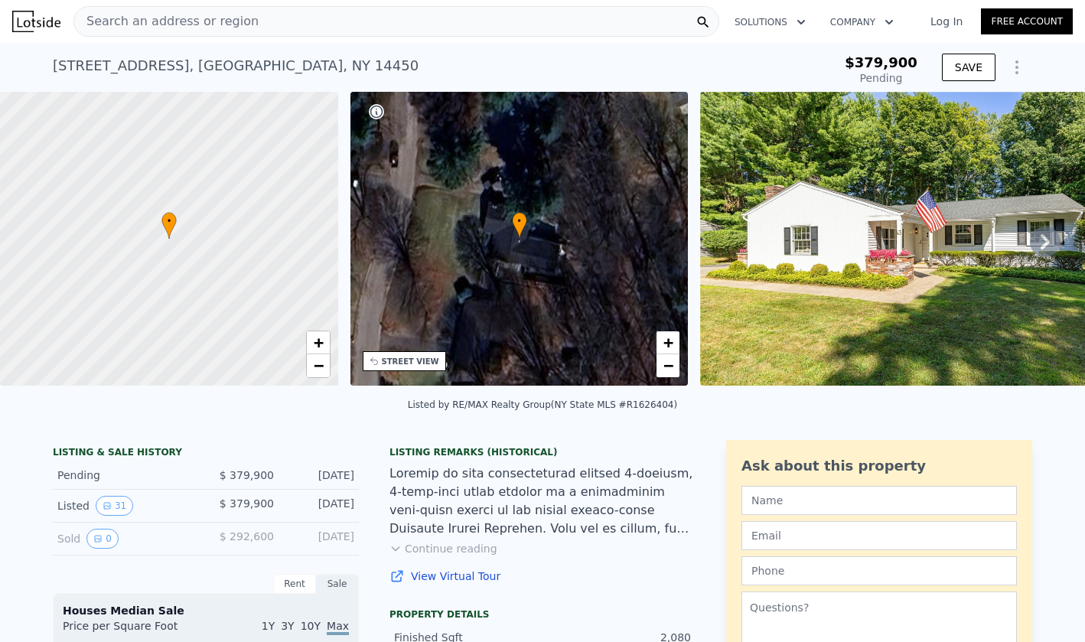
click at [1017, 60] on icon "Show Options" at bounding box center [1017, 67] width 18 height 18
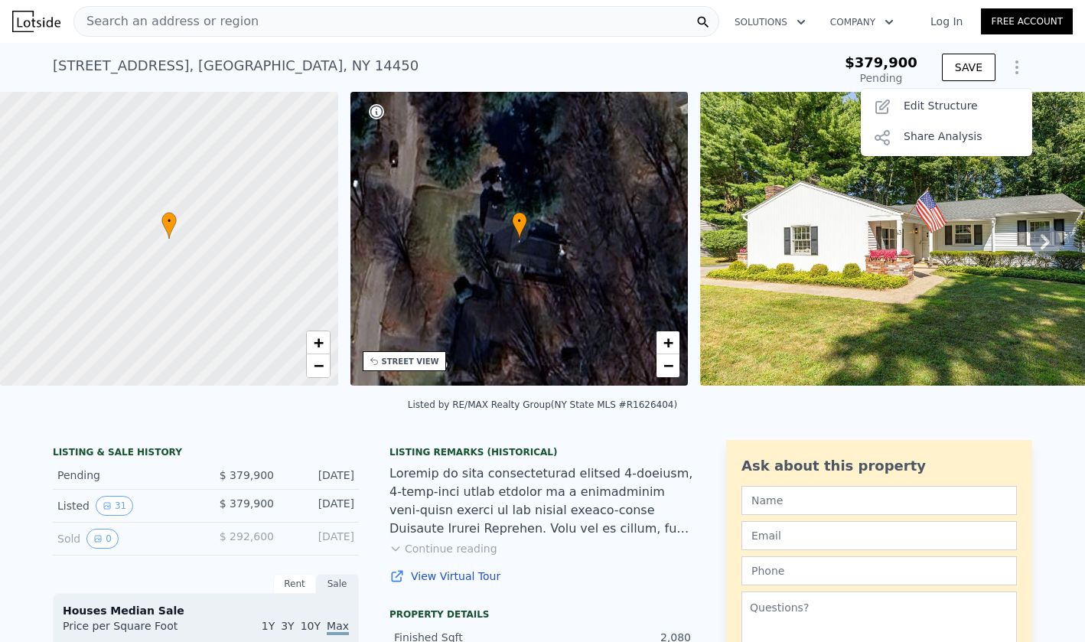
click at [1012, 69] on icon "Show Options" at bounding box center [1017, 67] width 18 height 18
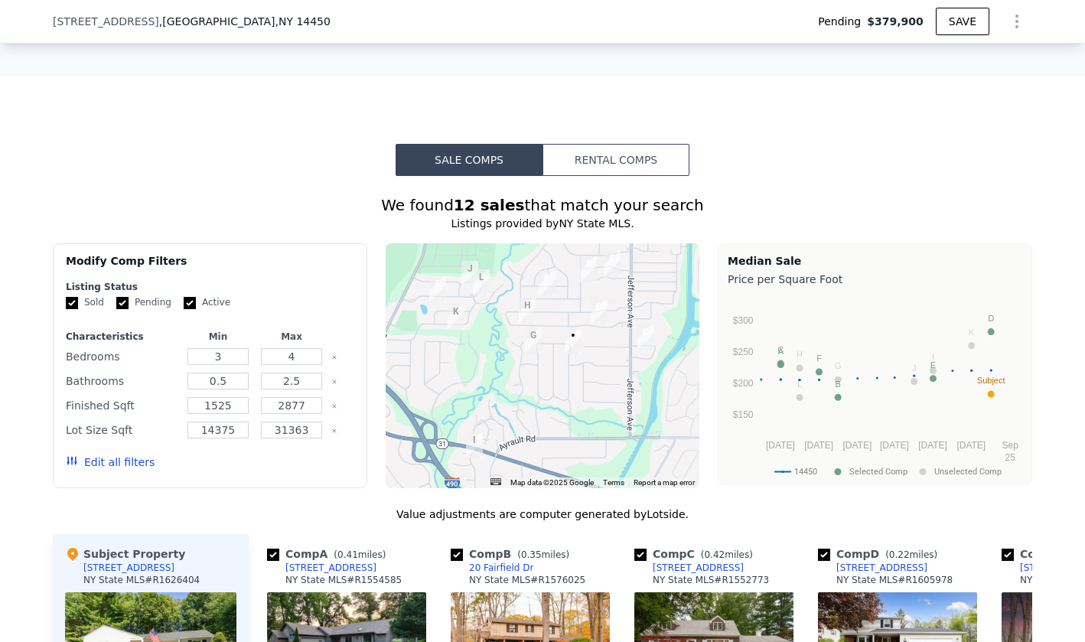
scroll to position [1105, 0]
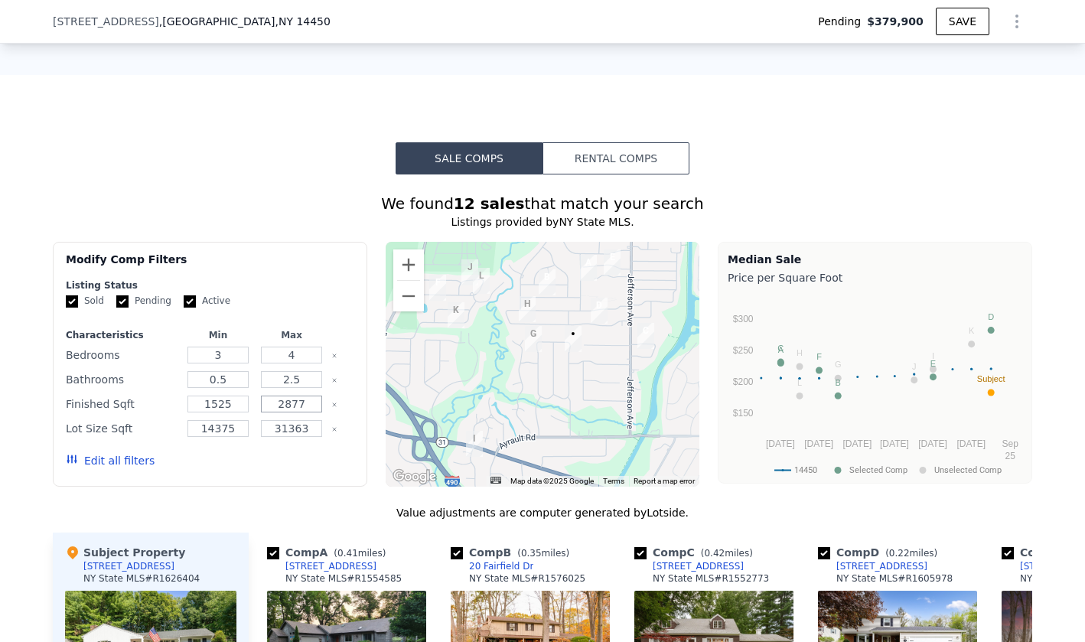
click at [309, 402] on input "2877" at bounding box center [291, 404] width 60 height 17
type input "2250"
click at [292, 465] on button "Update Search" at bounding box center [296, 460] width 116 height 21
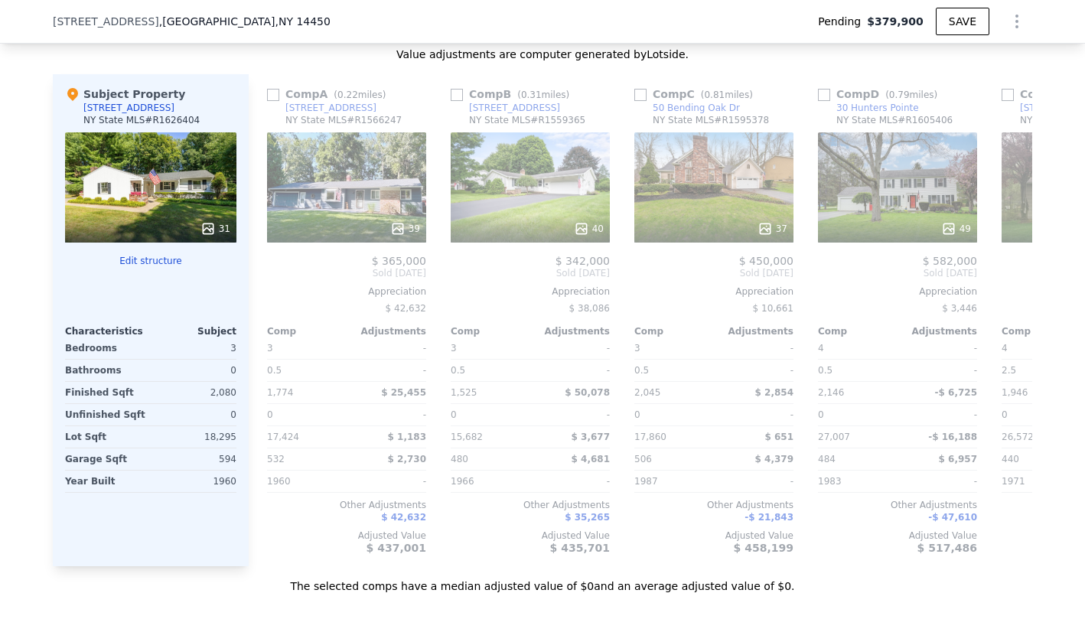
scroll to position [0, 0]
click at [273, 94] on input "checkbox" at bounding box center [273, 95] width 12 height 12
checkbox input "true"
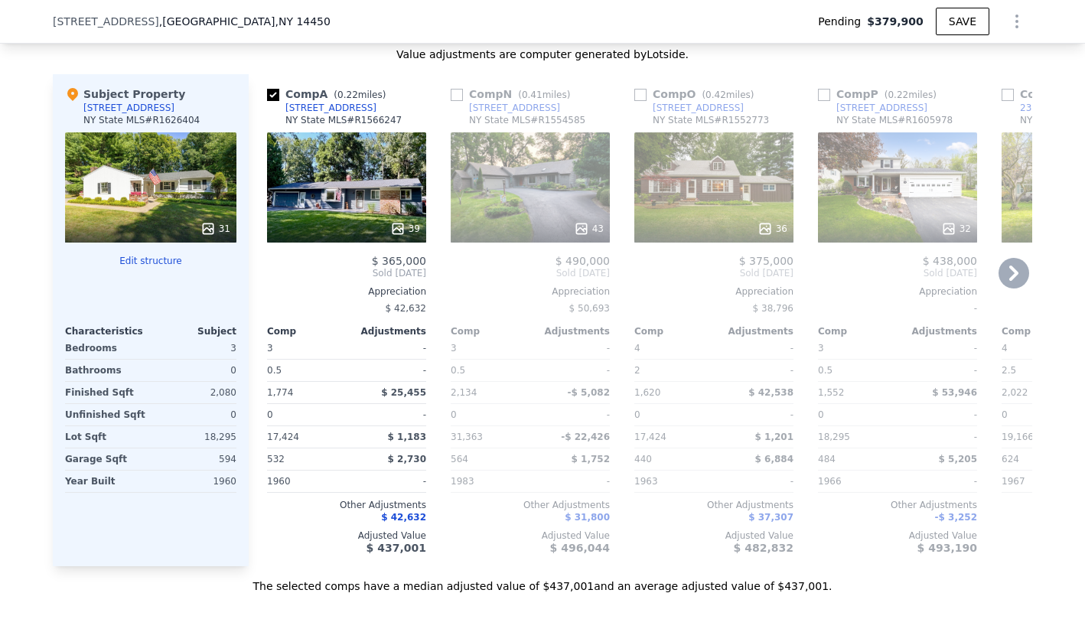
click at [456, 95] on input "checkbox" at bounding box center [457, 95] width 12 height 12
checkbox input "true"
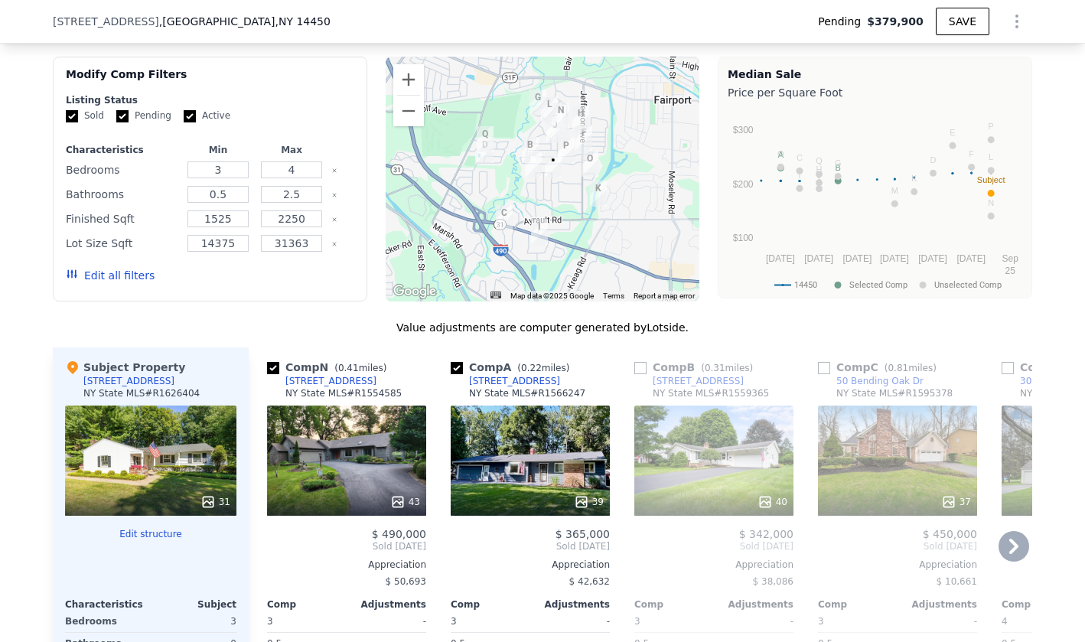
scroll to position [1291, 0]
drag, startPoint x: 243, startPoint y: 217, endPoint x: 167, endPoint y: 216, distance: 76.5
click at [167, 216] on div "Finished Sqft 1525 2250" at bounding box center [210, 217] width 288 height 21
type input "1750"
click at [295, 271] on button "Update Search" at bounding box center [296, 274] width 116 height 21
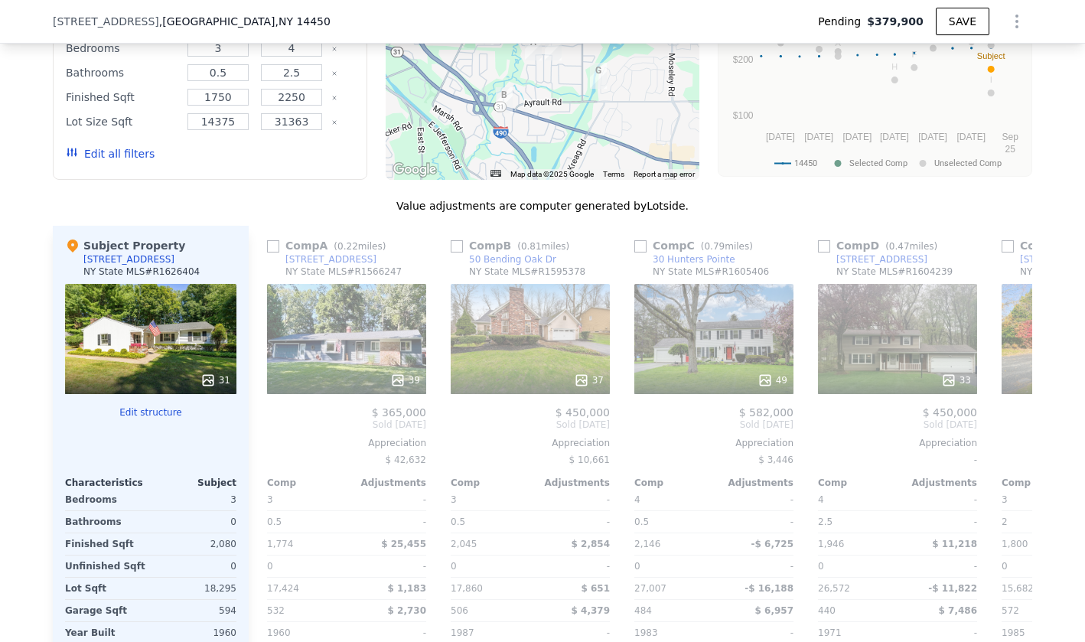
scroll to position [1459, 0]
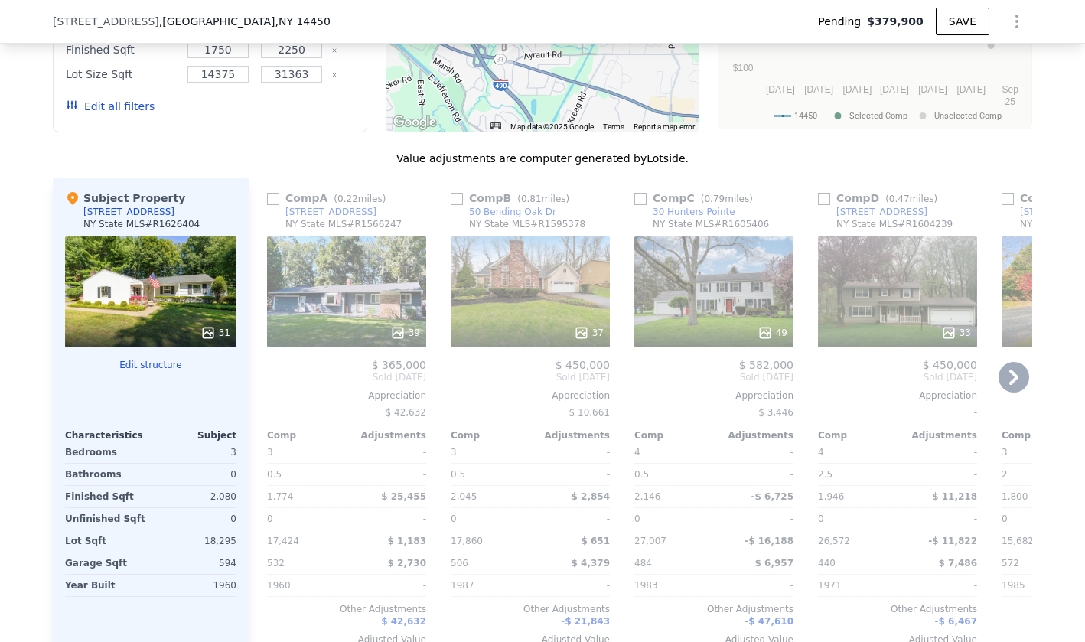
click at [273, 202] on input "checkbox" at bounding box center [273, 199] width 12 height 12
checkbox input "true"
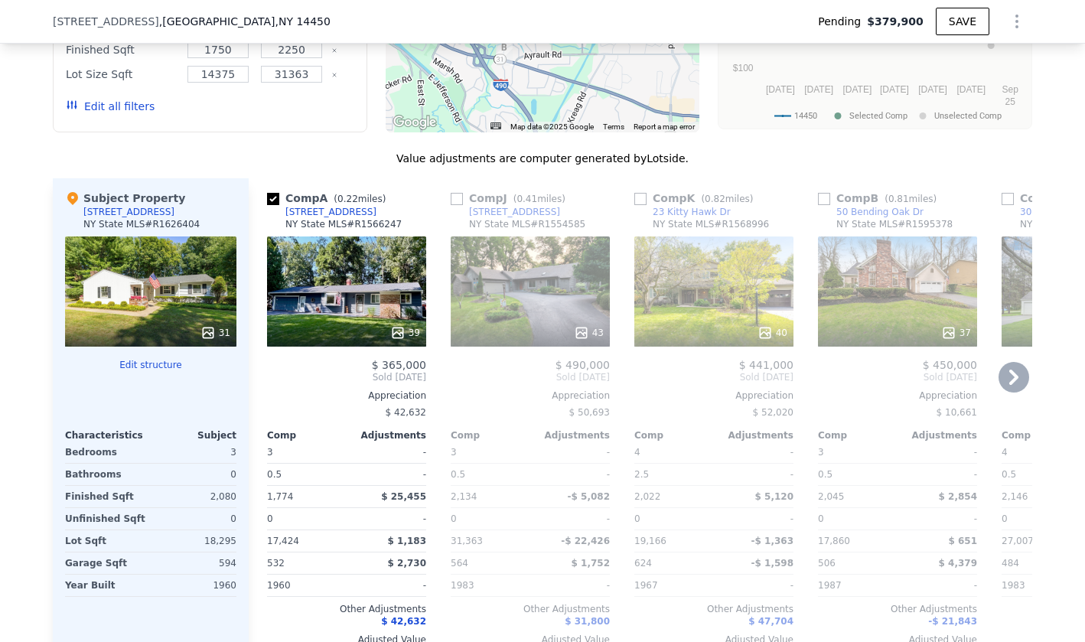
click at [455, 196] on input "checkbox" at bounding box center [457, 199] width 12 height 12
checkbox input "true"
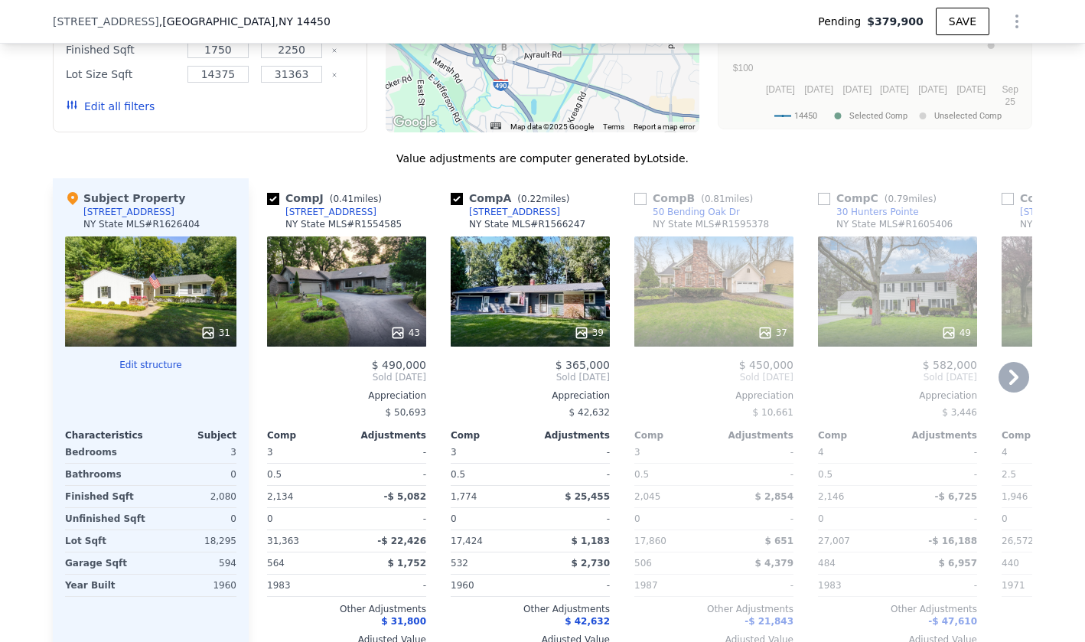
click at [640, 200] on input "checkbox" at bounding box center [640, 199] width 12 height 12
checkbox input "true"
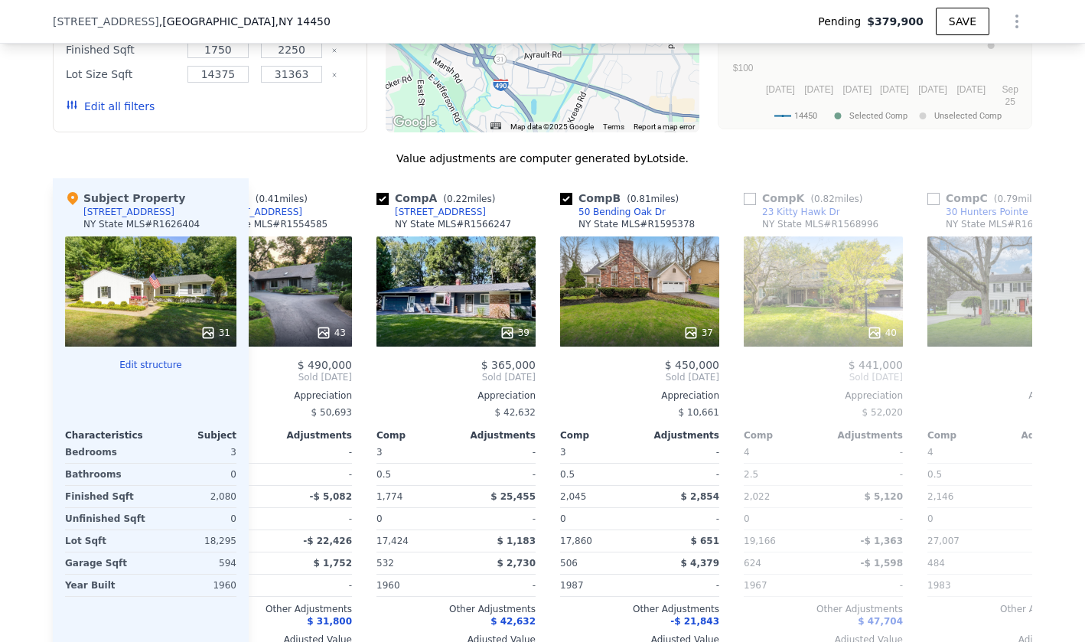
scroll to position [0, 85]
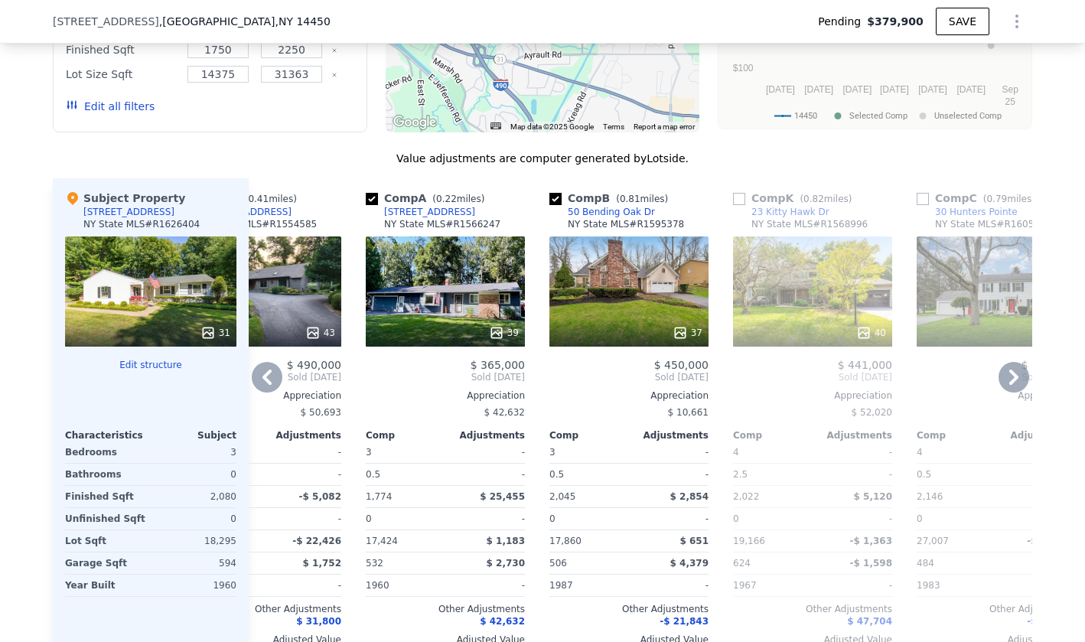
click at [741, 197] on input "checkbox" at bounding box center [739, 199] width 12 height 12
checkbox input "true"
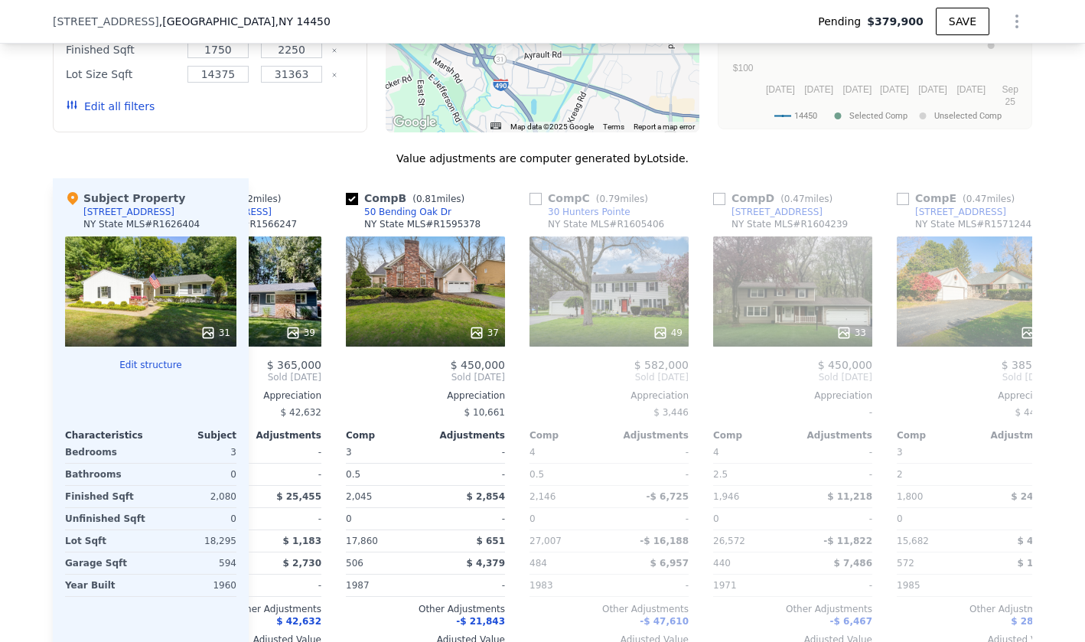
scroll to position [0, 474]
click at [719, 199] on input "checkbox" at bounding box center [718, 199] width 12 height 12
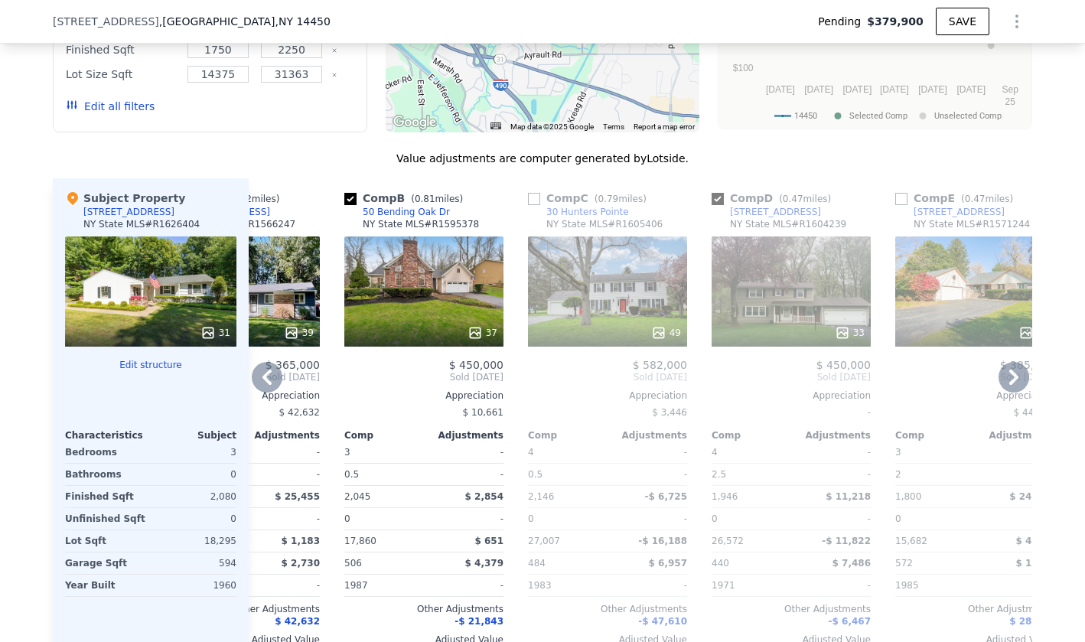
checkbox input "true"
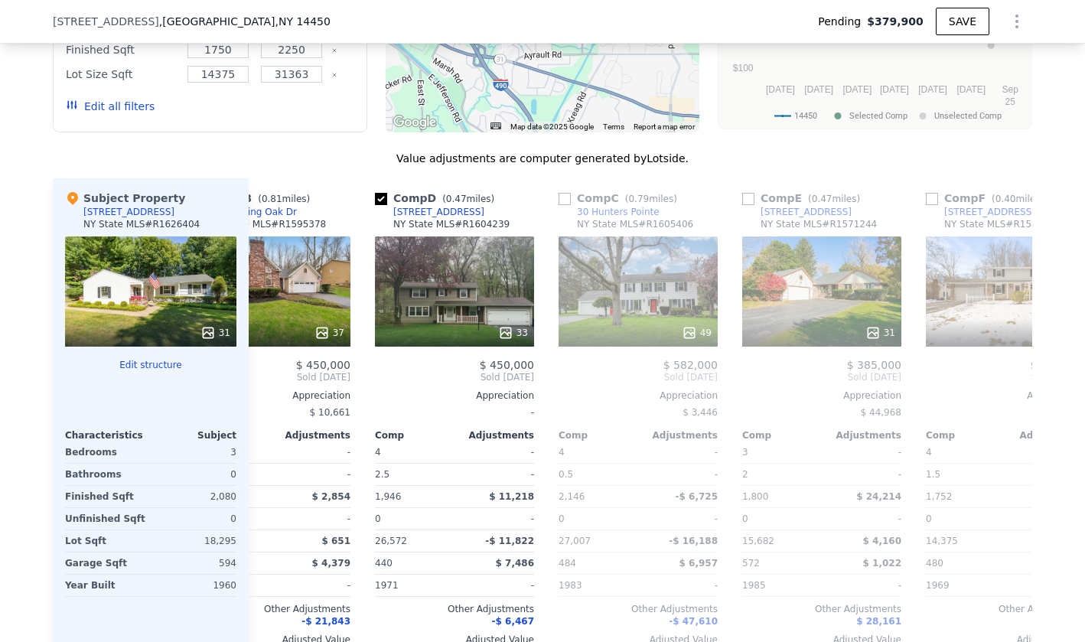
scroll to position [0, 637]
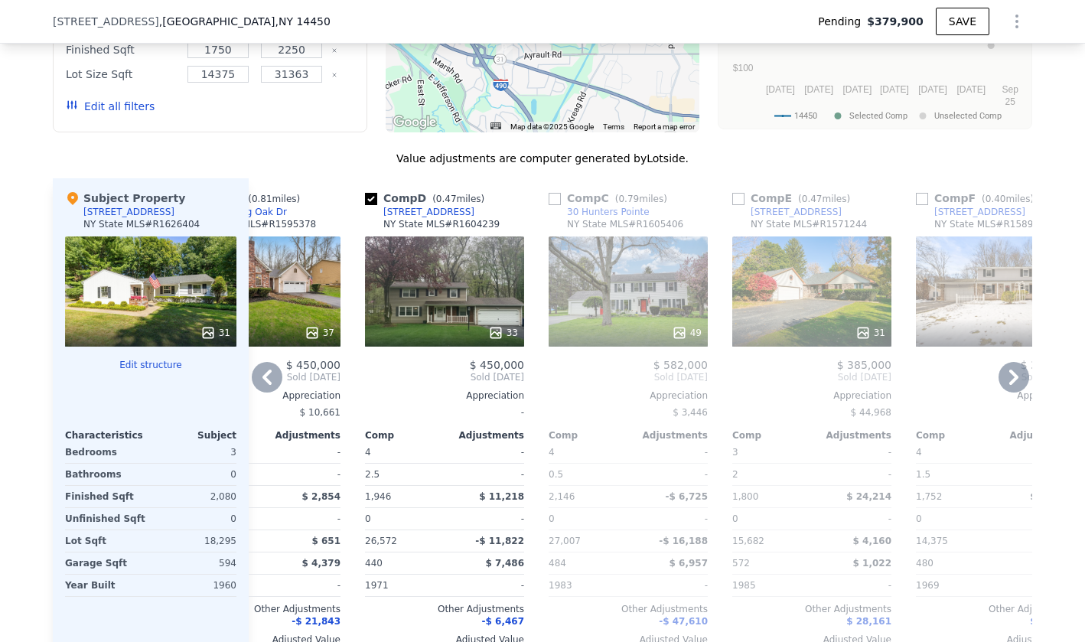
click at [737, 198] on input "checkbox" at bounding box center [738, 199] width 12 height 12
checkbox input "true"
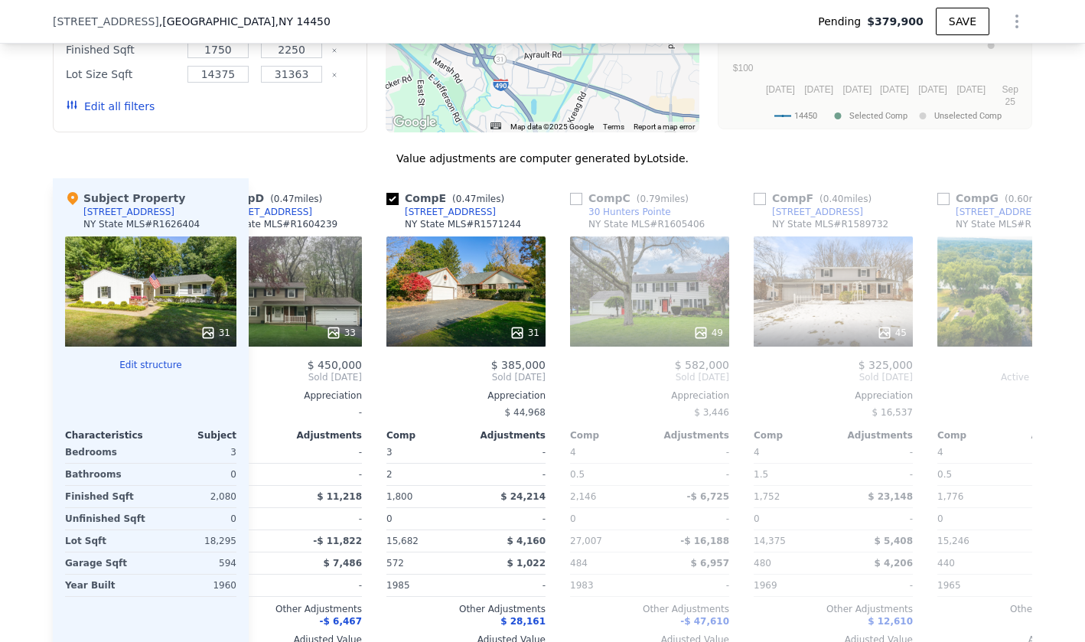
scroll to position [0, 811]
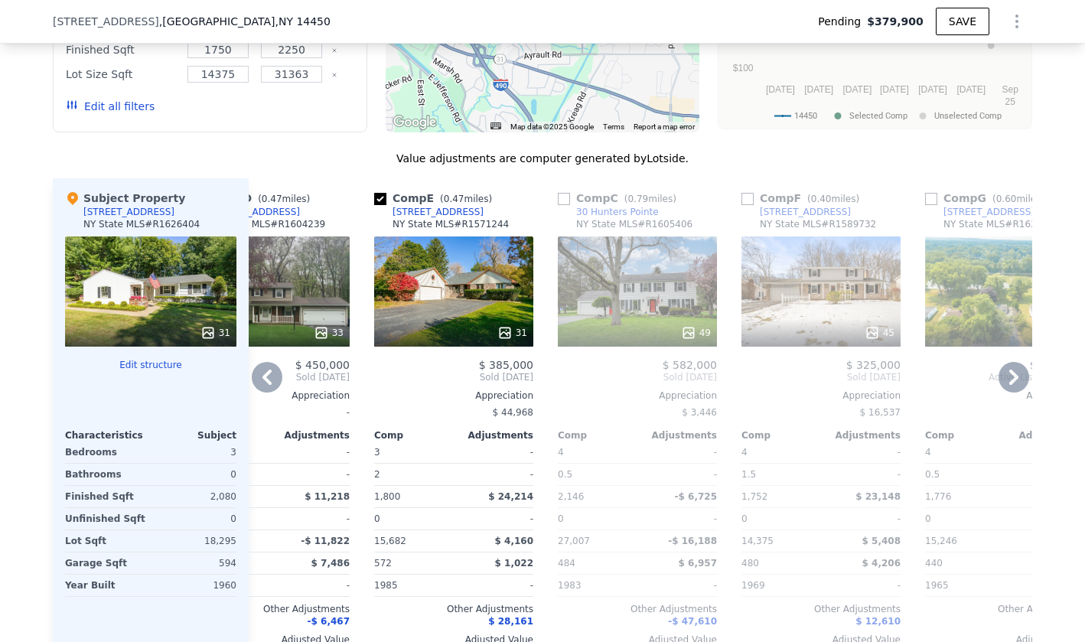
click at [572, 197] on div "Comp C ( 0.79 miles)" at bounding box center [620, 198] width 125 height 15
click at [566, 197] on input "checkbox" at bounding box center [564, 199] width 12 height 12
checkbox input "true"
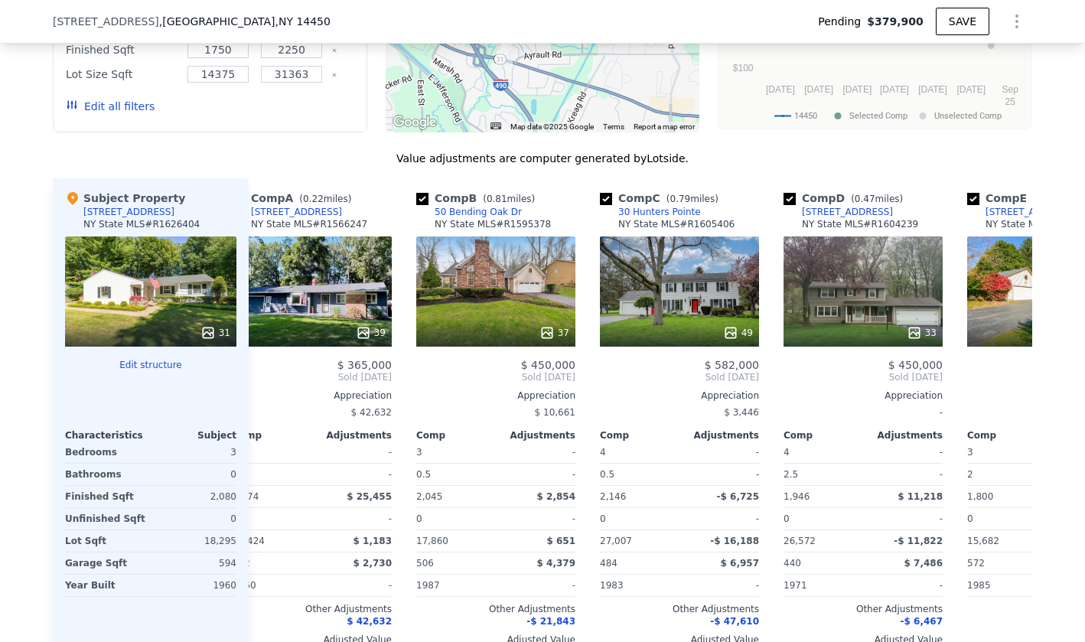
scroll to position [0, 404]
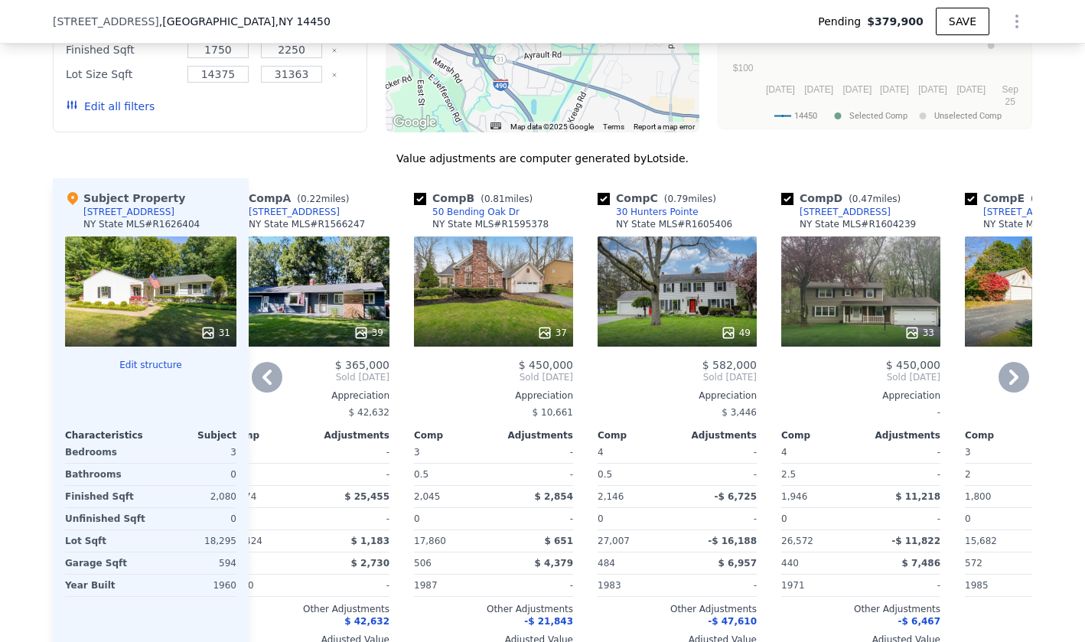
click at [670, 208] on div "30 Hunters Pointe" at bounding box center [657, 212] width 83 height 12
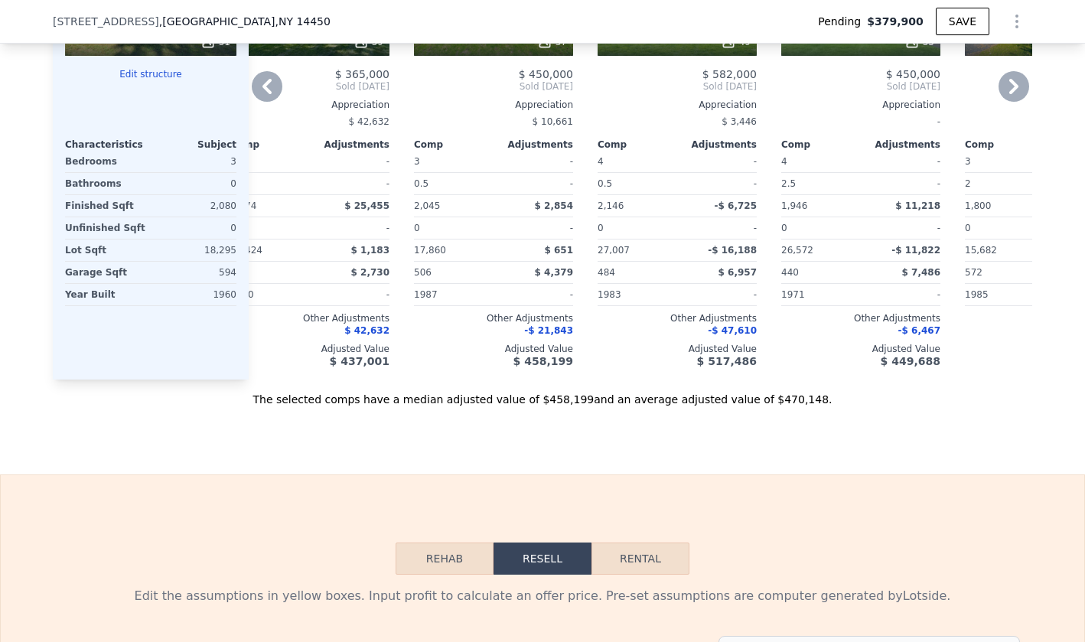
scroll to position [1755, 0]
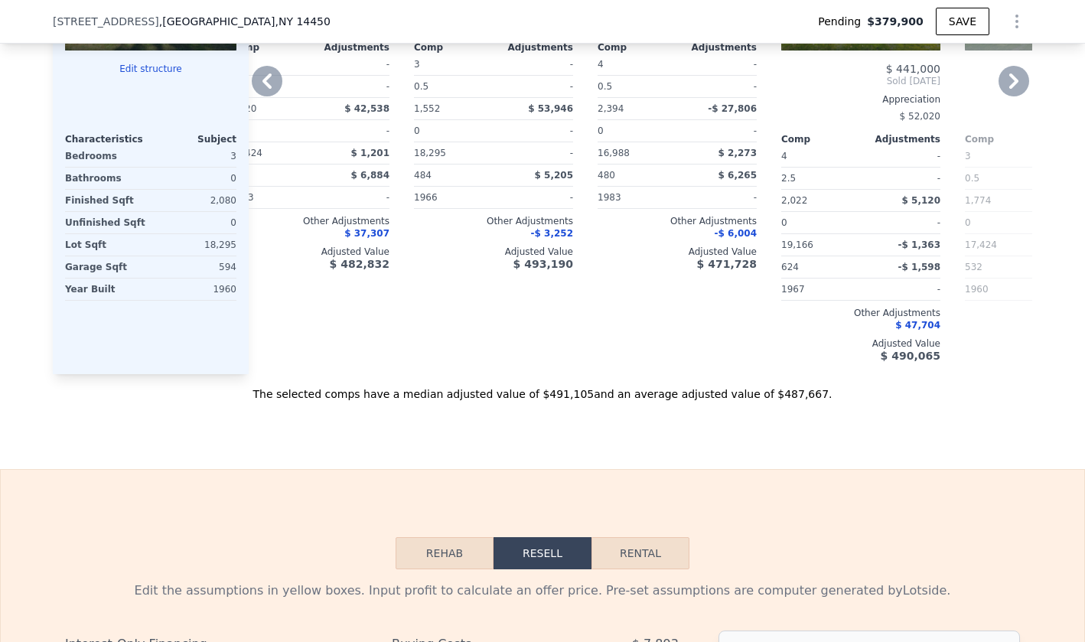
type input "$ 488,000"
checkbox input "false"
type input "1525"
type input "2877"
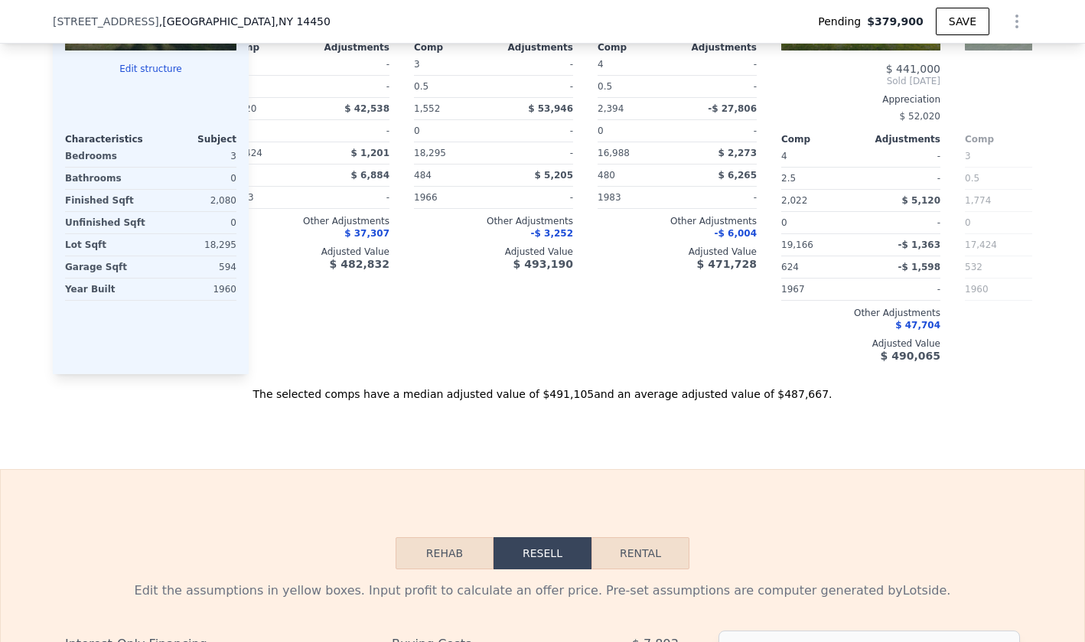
type input "$ 49,029"
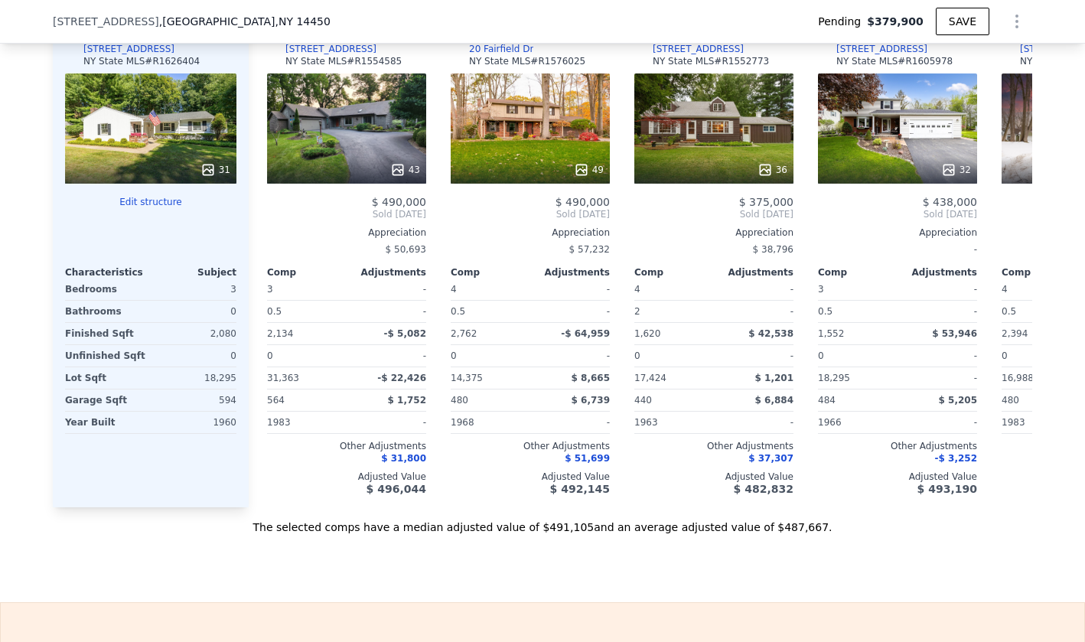
scroll to position [1703, 0]
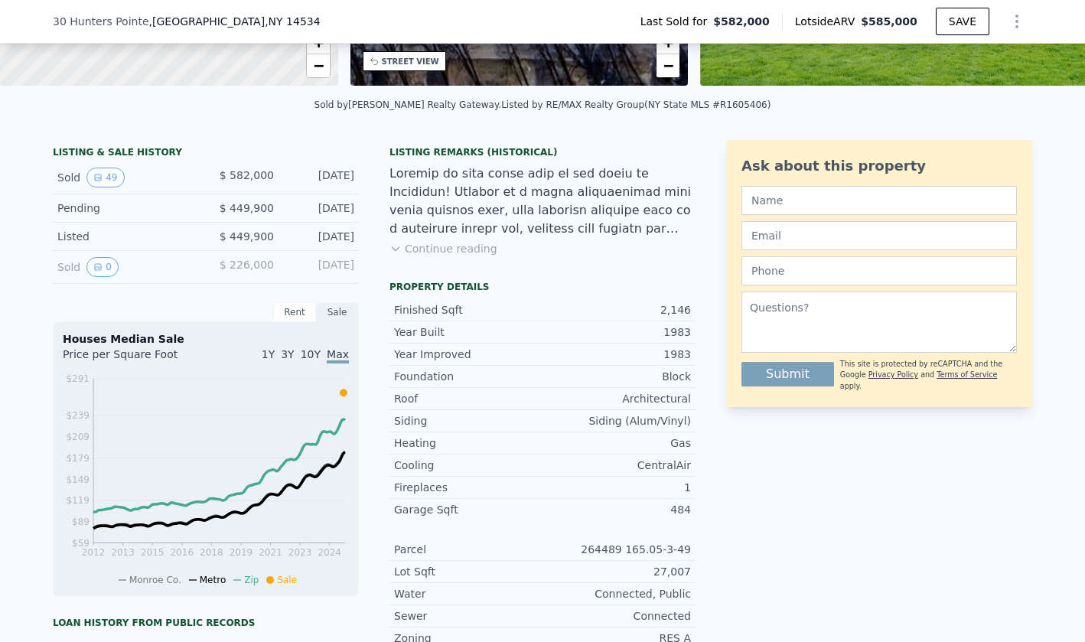
scroll to position [292, 0]
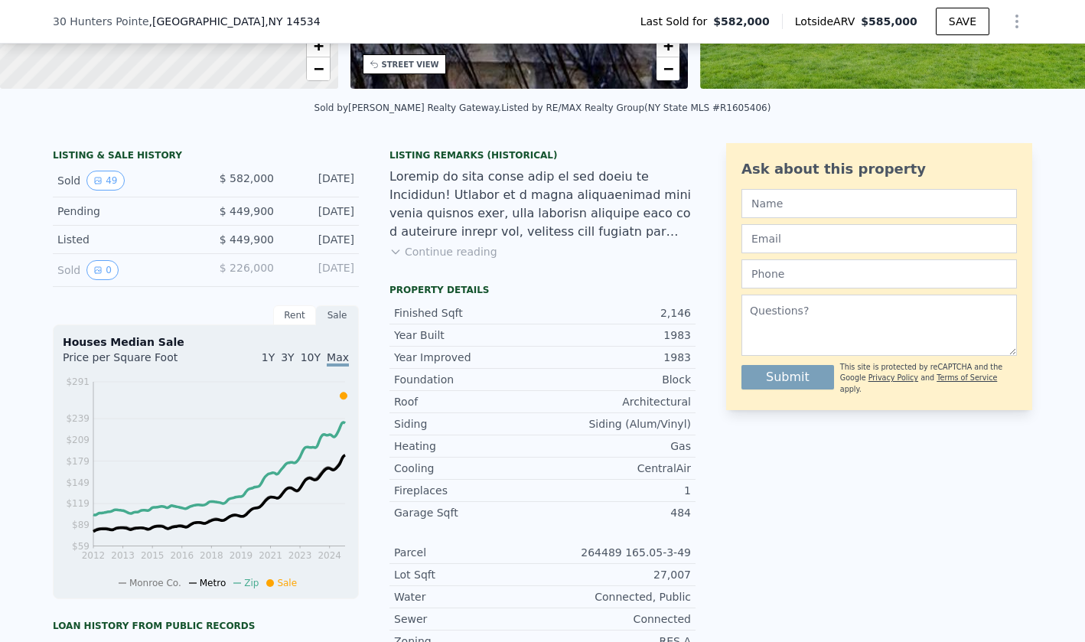
click at [438, 245] on button "Continue reading" at bounding box center [443, 251] width 108 height 15
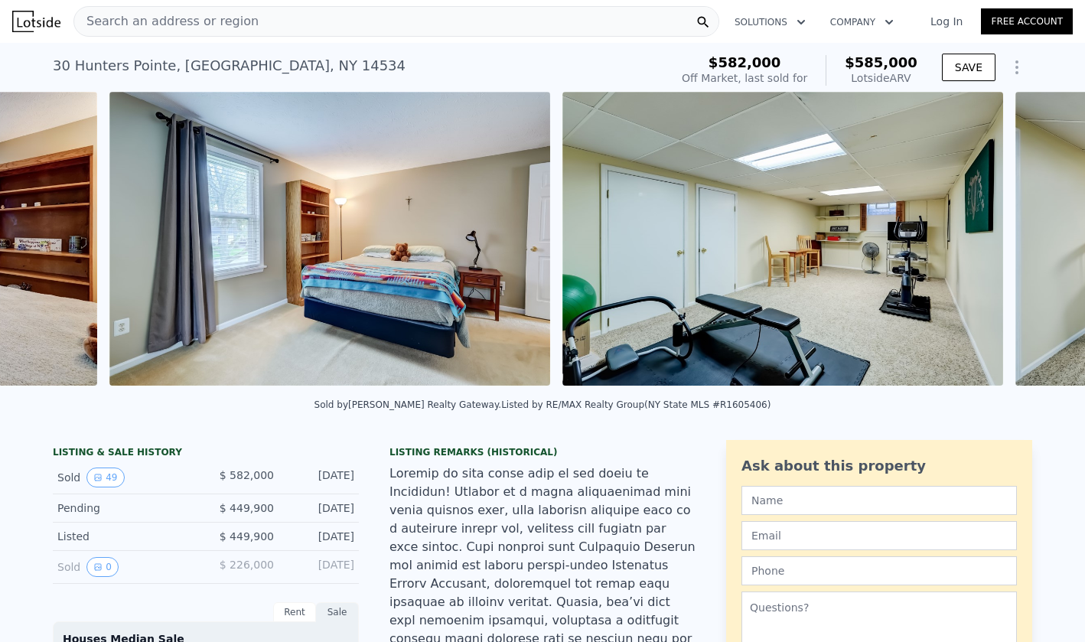
scroll to position [0, 17360]
